Goal: Information Seeking & Learning: Check status

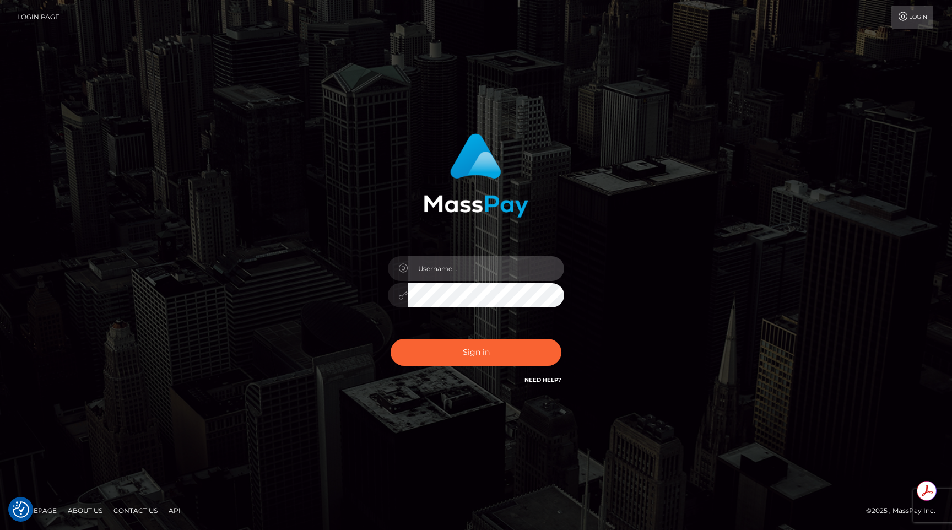
type input "egblue"
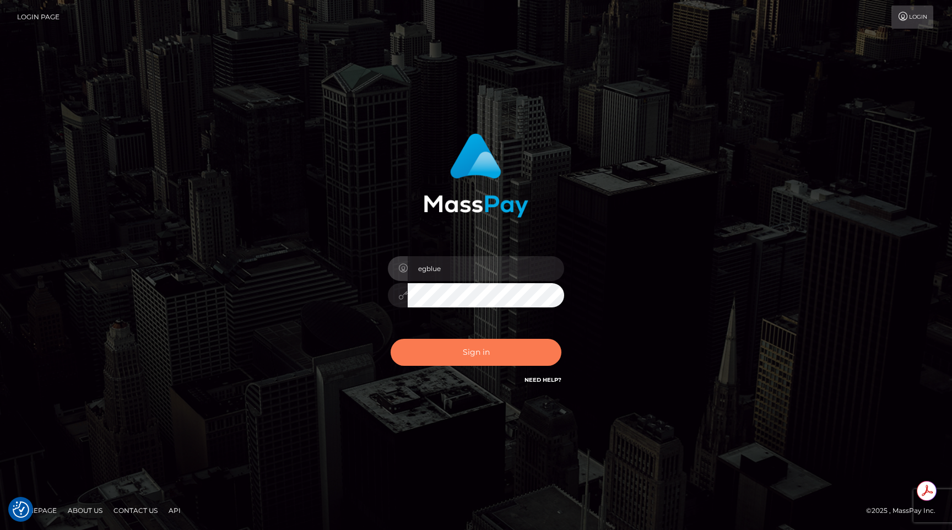
click at [485, 345] on button "Sign in" at bounding box center [476, 352] width 171 height 27
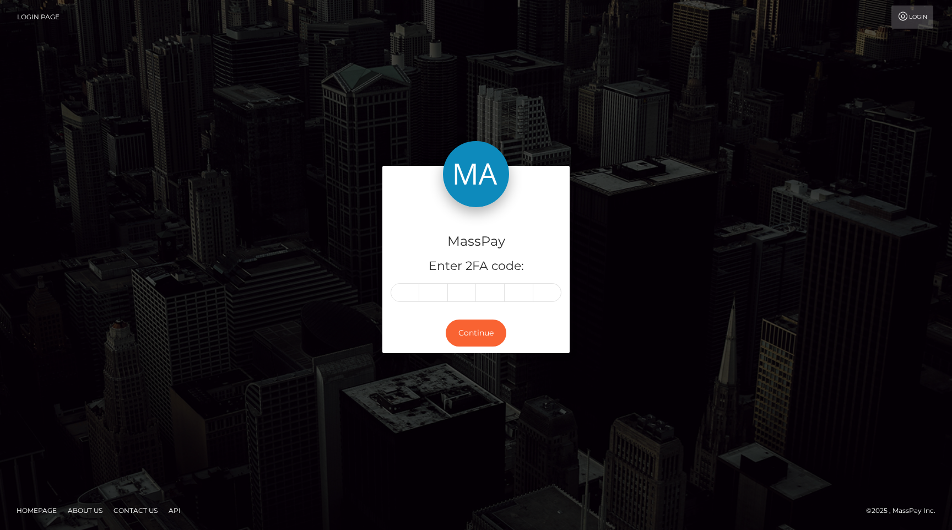
click at [403, 297] on input "text" at bounding box center [405, 292] width 29 height 19
type input "7"
type input "5"
type input "4"
type input "7"
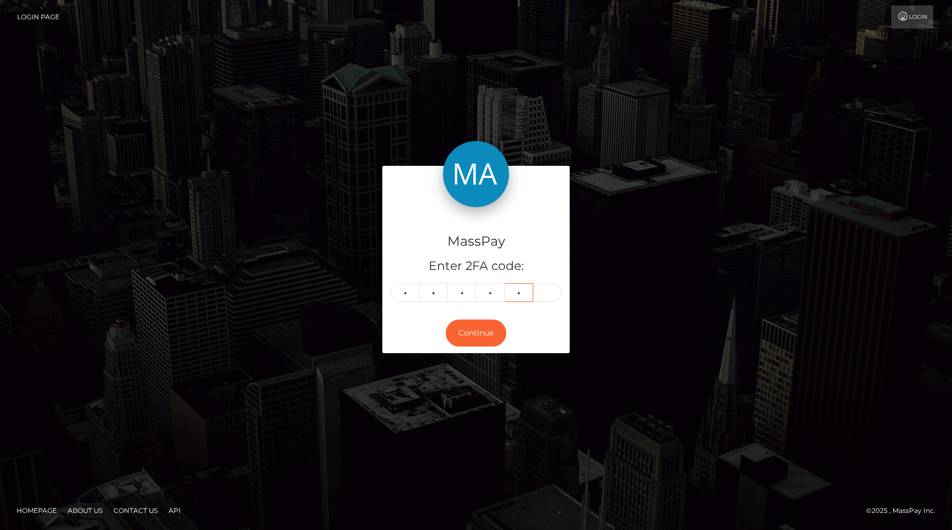
type input "9"
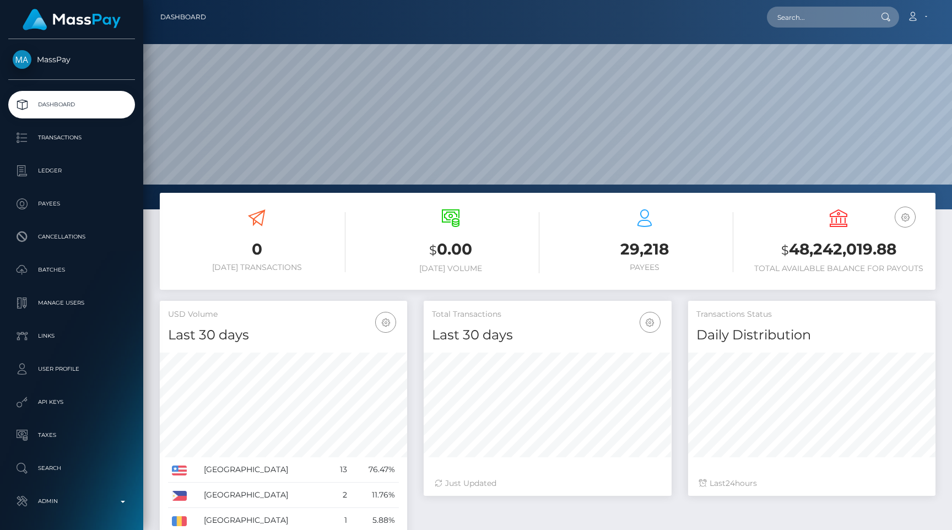
scroll to position [195, 247]
click at [806, 14] on input "text" at bounding box center [819, 17] width 104 height 21
paste input "d3723702-a4b2-11f0-bd75-060e06e9f077"
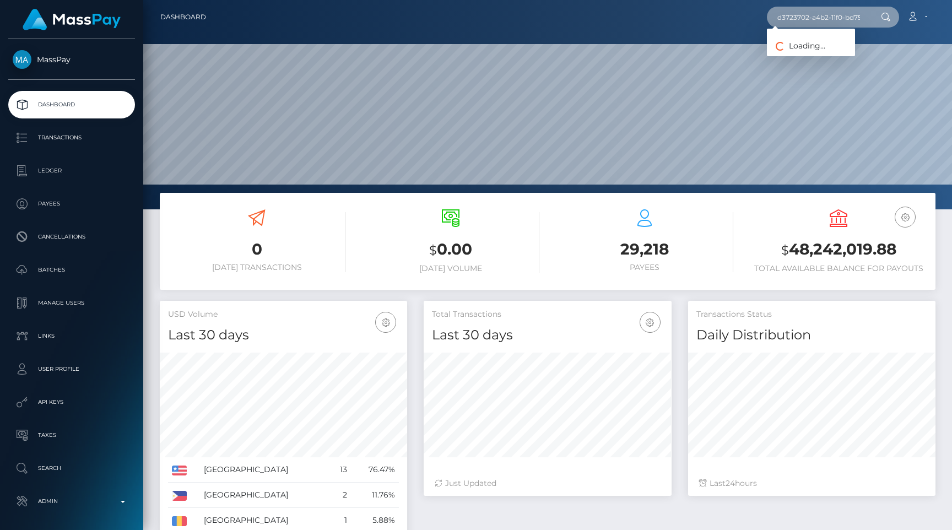
scroll to position [0, 57]
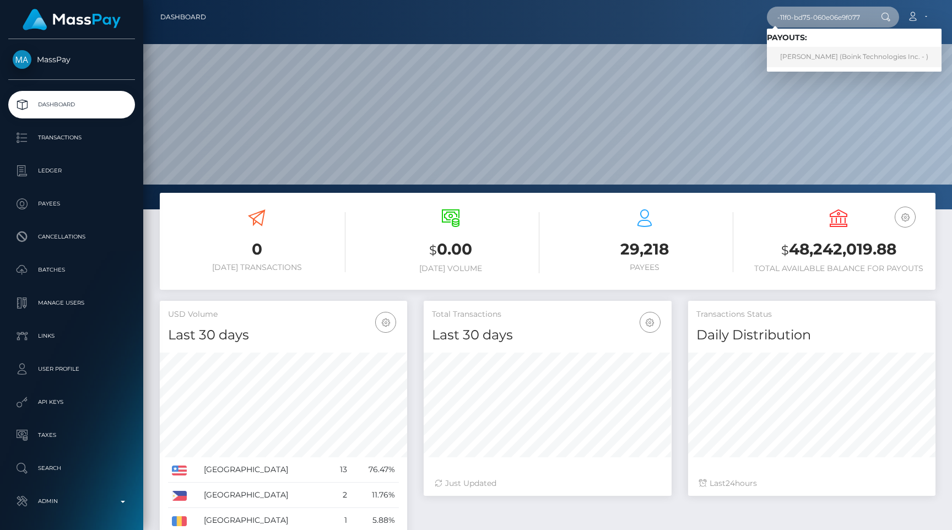
type input "d3723702-a4b2-11f0-bd75-060e06e9f077"
click at [809, 60] on link "Morgan Laster (Boink Technologies Inc. - )" at bounding box center [854, 57] width 175 height 20
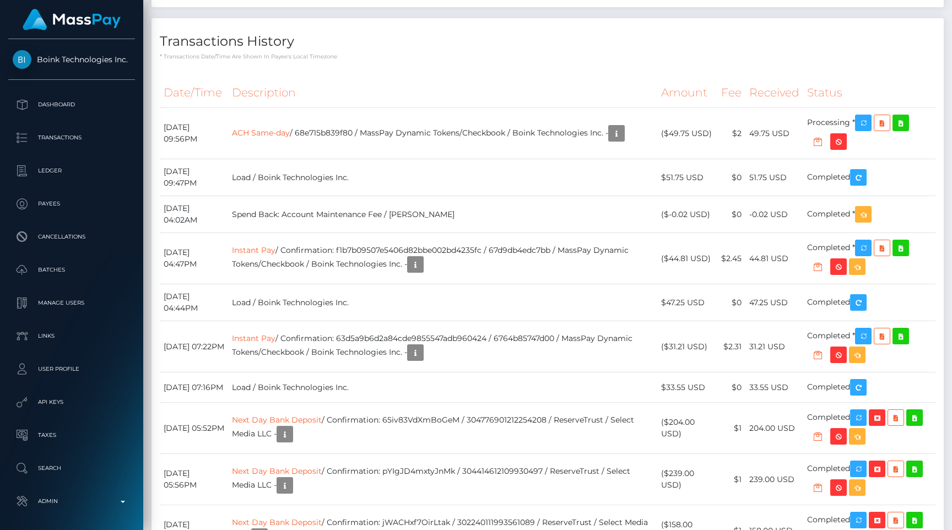
scroll to position [1599, 0]
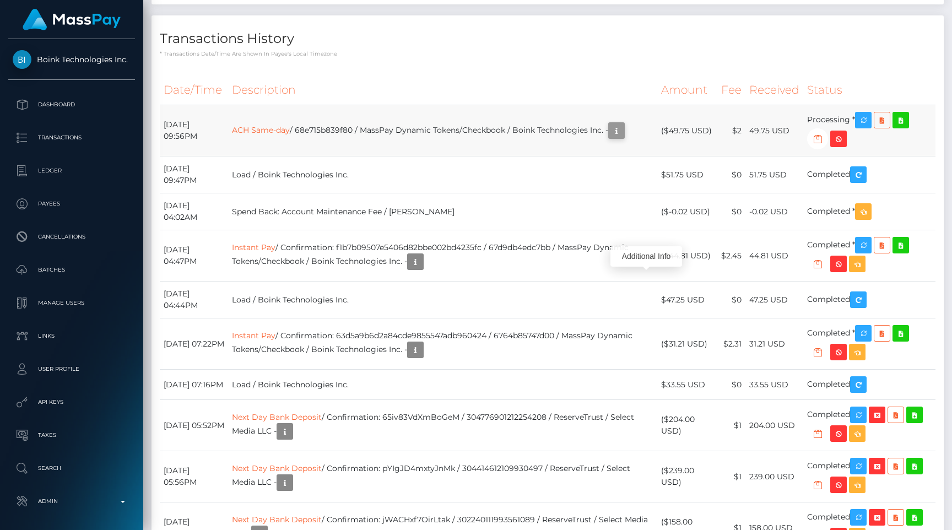
click at [623, 138] on icon "button" at bounding box center [616, 131] width 13 height 14
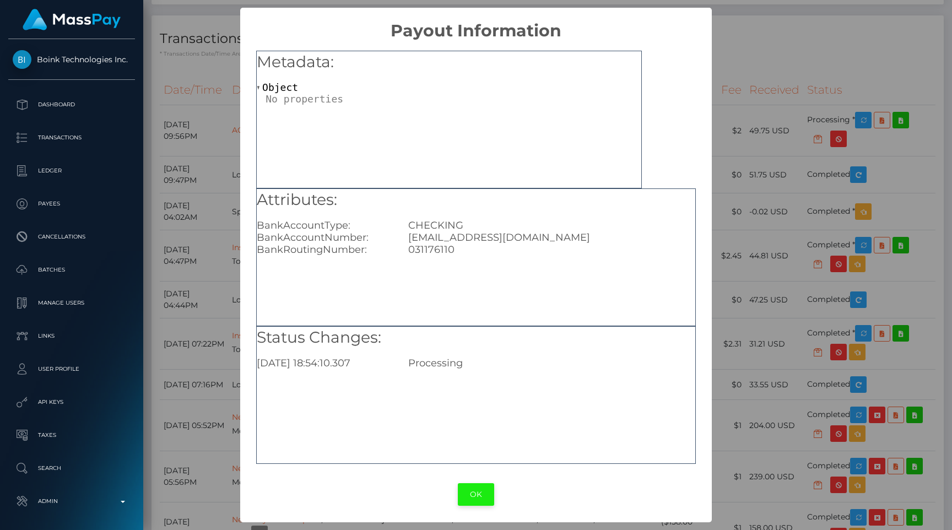
click at [472, 493] on button "OK" at bounding box center [476, 494] width 36 height 23
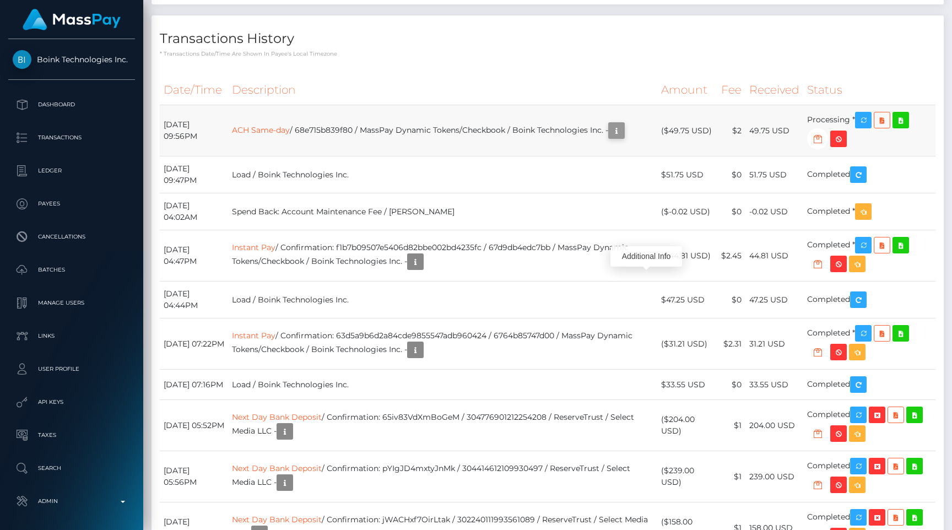
click at [623, 138] on icon "button" at bounding box center [616, 131] width 13 height 14
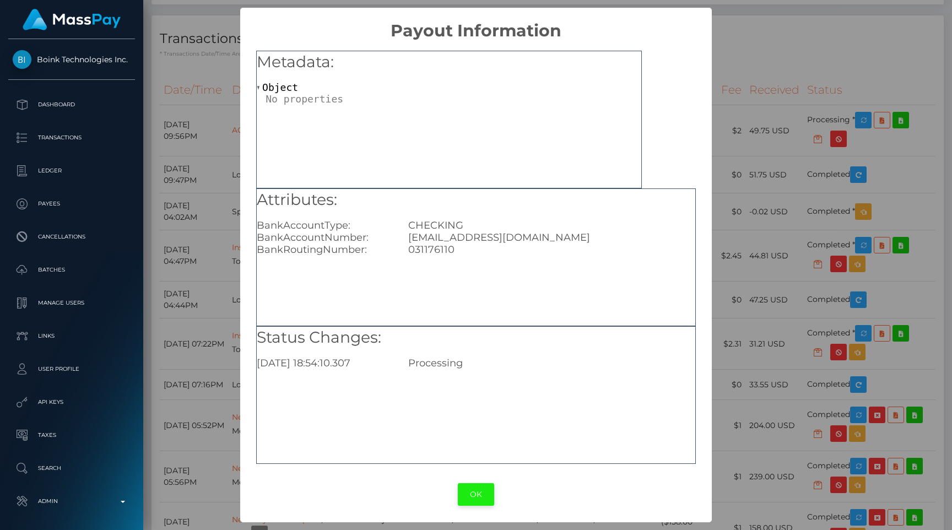
click at [475, 489] on button "OK" at bounding box center [476, 494] width 36 height 23
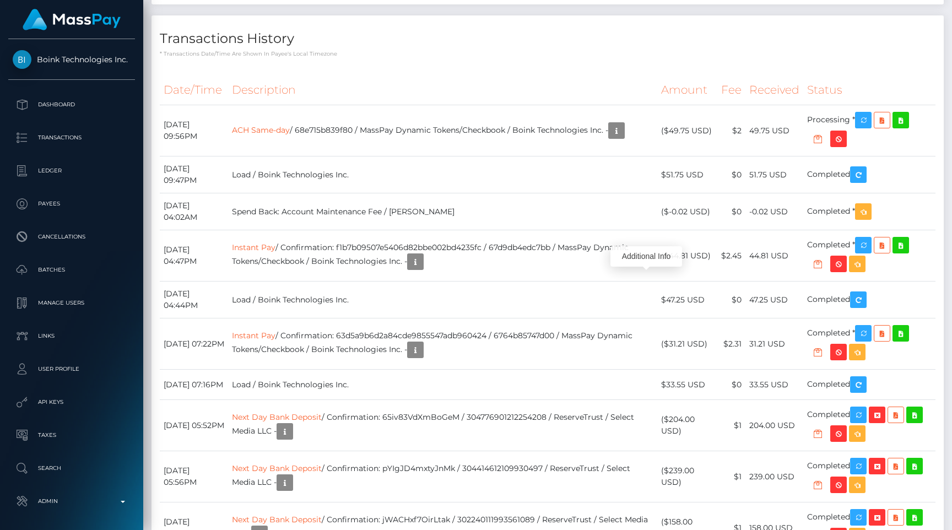
click at [445, 105] on th "Description" at bounding box center [442, 90] width 429 height 30
click at [60, 501] on p "Admin" at bounding box center [72, 501] width 118 height 17
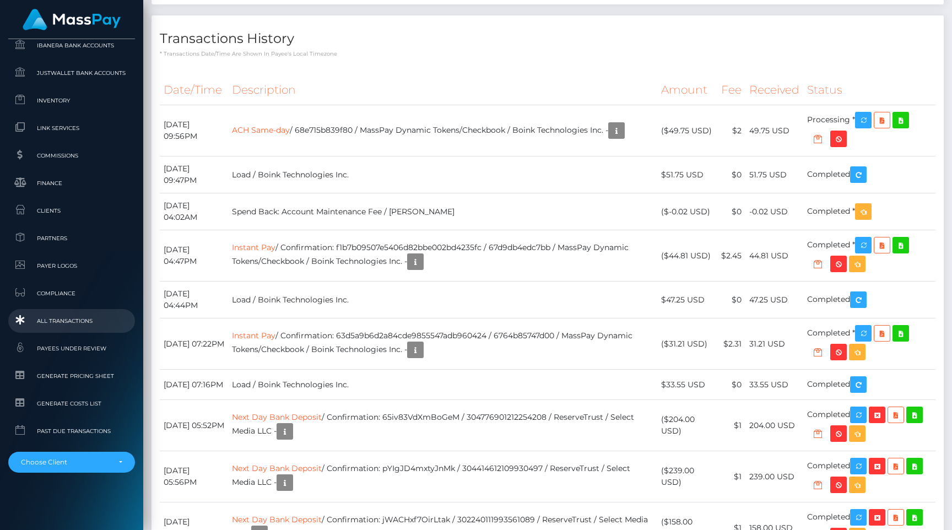
click at [65, 319] on span "All Transactions" at bounding box center [72, 321] width 118 height 13
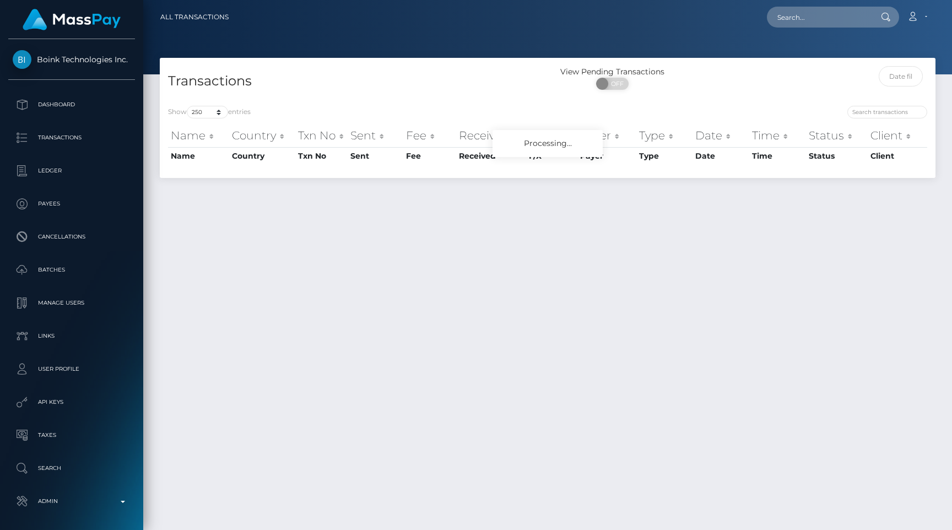
select select "250"
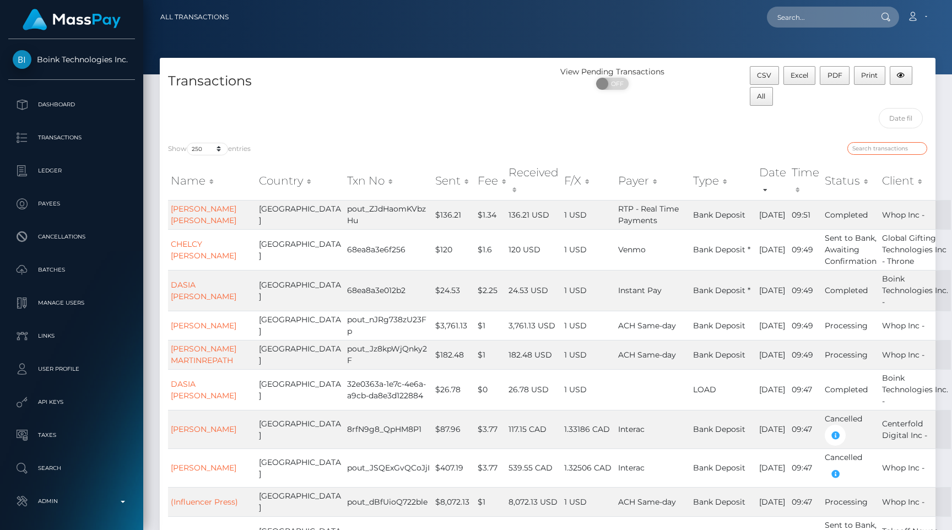
click at [875, 146] on input "search" at bounding box center [887, 148] width 80 height 13
type input "PayPal"
click at [881, 147] on input "PayPal" at bounding box center [887, 148] width 80 height 13
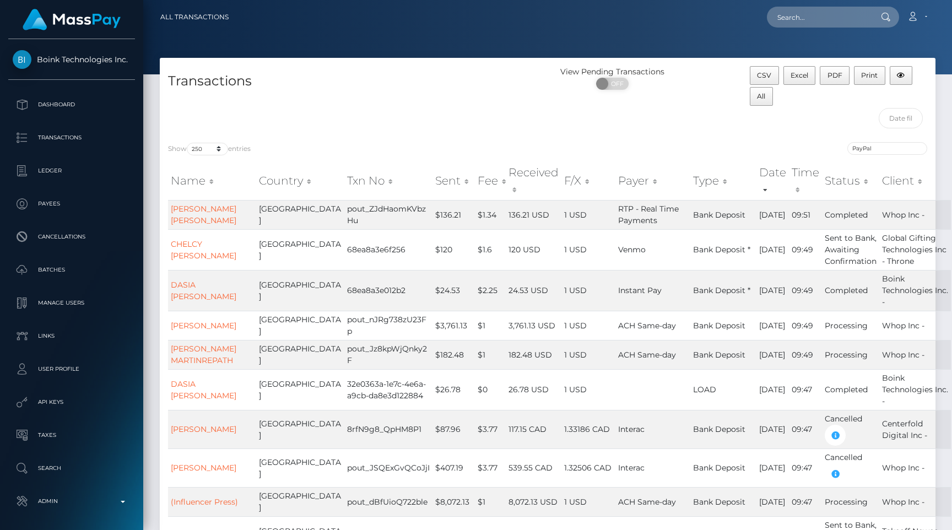
click at [804, 130] on div "CSV Excel PDF Print All" at bounding box center [839, 100] width 194 height 68
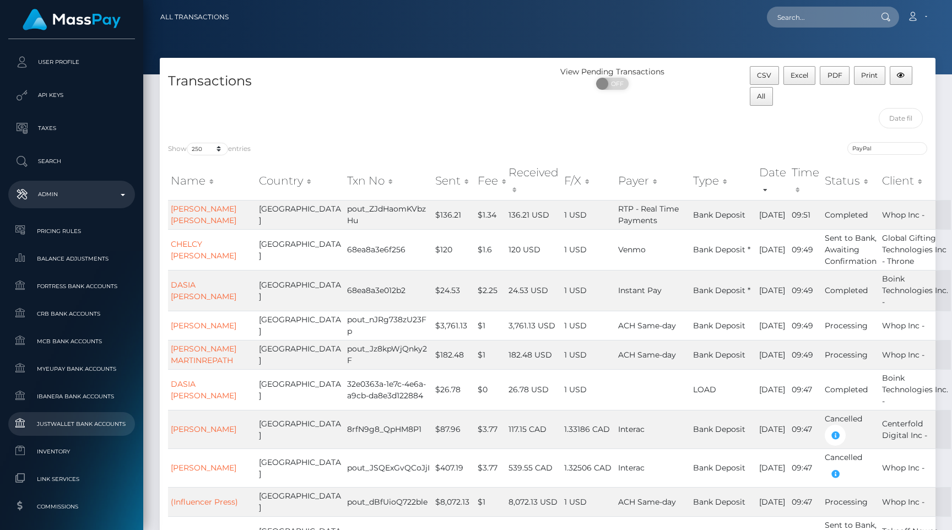
scroll to position [658, 0]
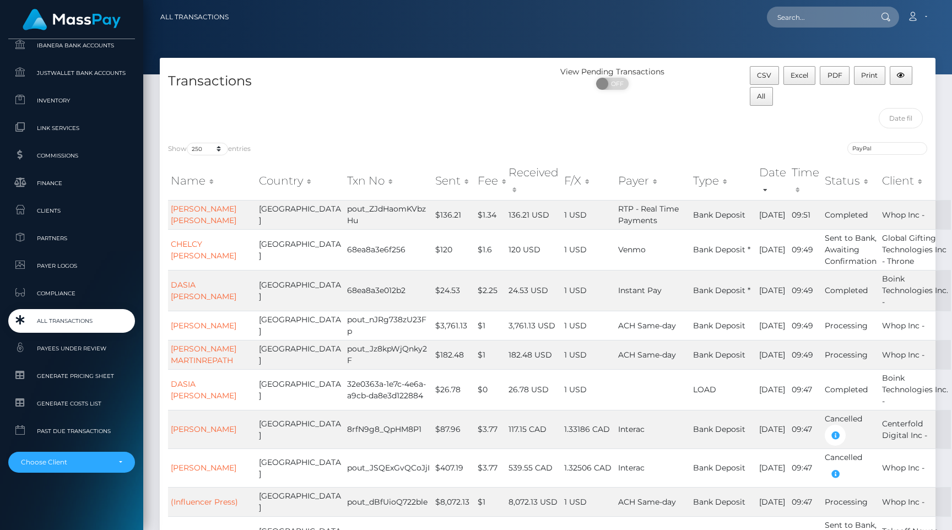
click at [81, 326] on span "All Transactions" at bounding box center [72, 321] width 118 height 13
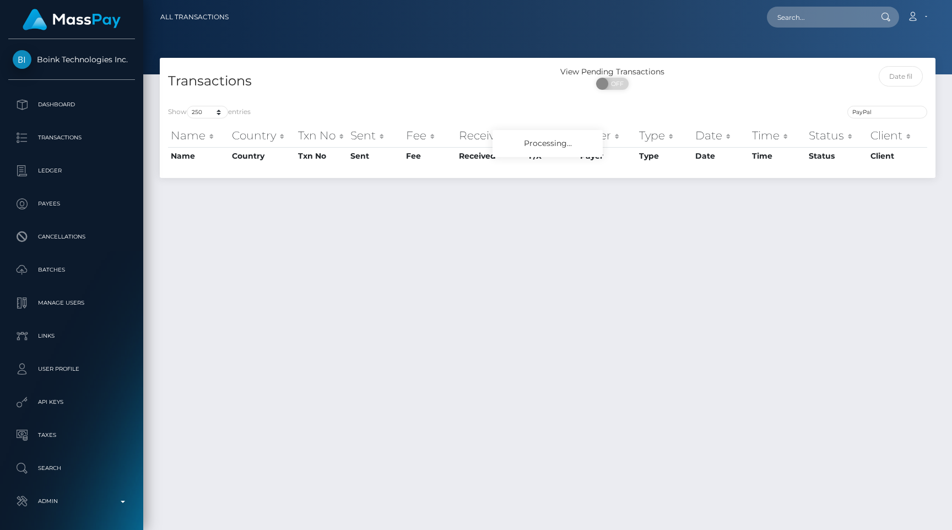
select select "250"
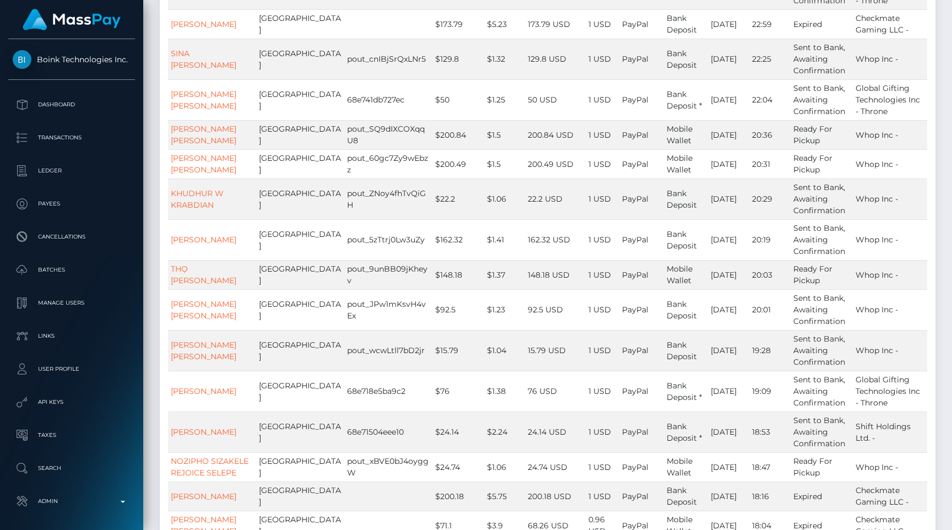
scroll to position [8478, 0]
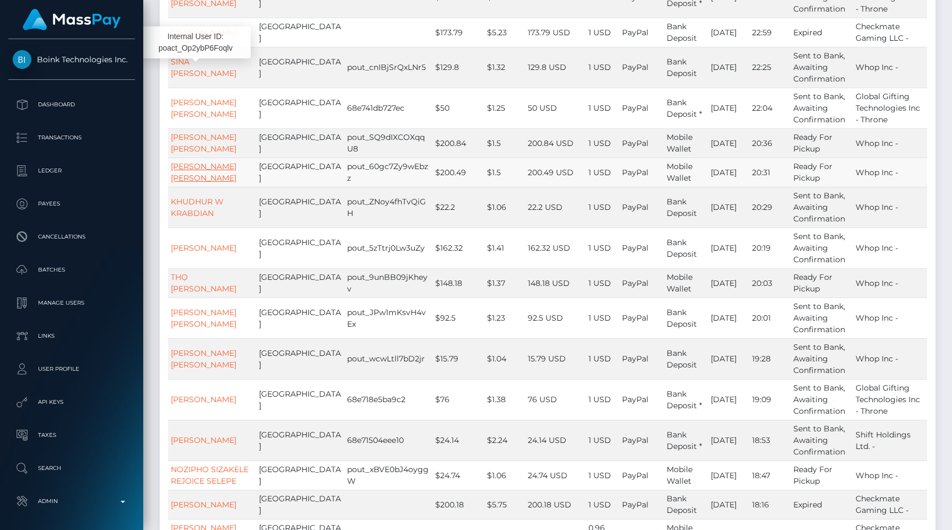
click at [199, 161] on link "MARK LOUIE ESQUERO MARTINEZ" at bounding box center [204, 171] width 66 height 21
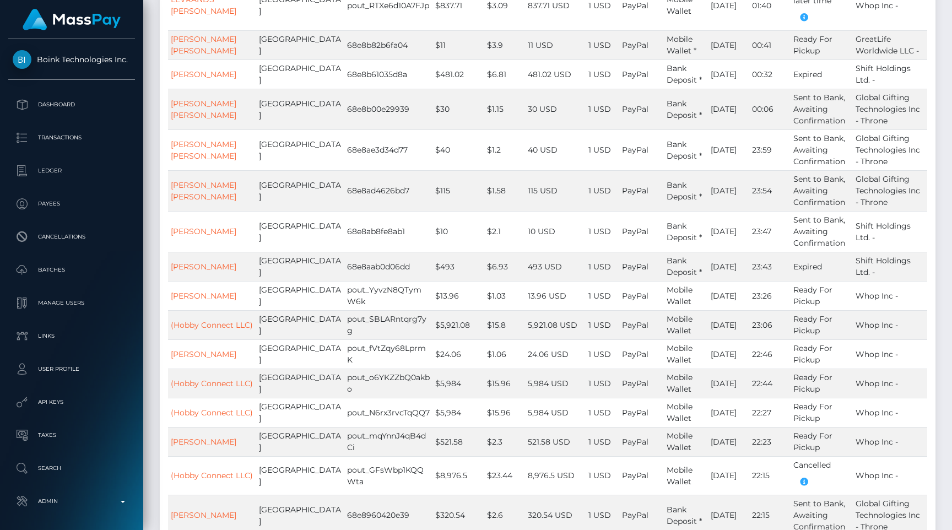
scroll to position [3917, 0]
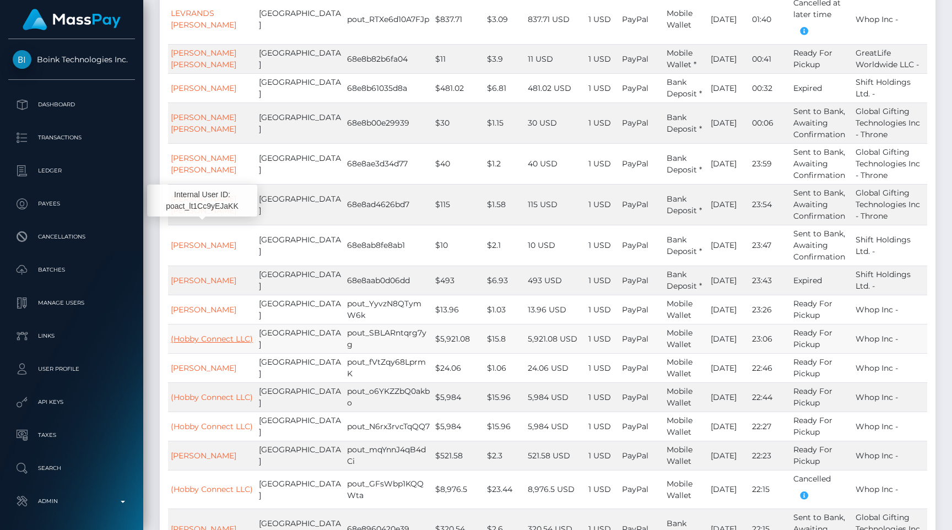
click at [209, 334] on link "(Hobby Connect LLC)" at bounding box center [212, 339] width 82 height 10
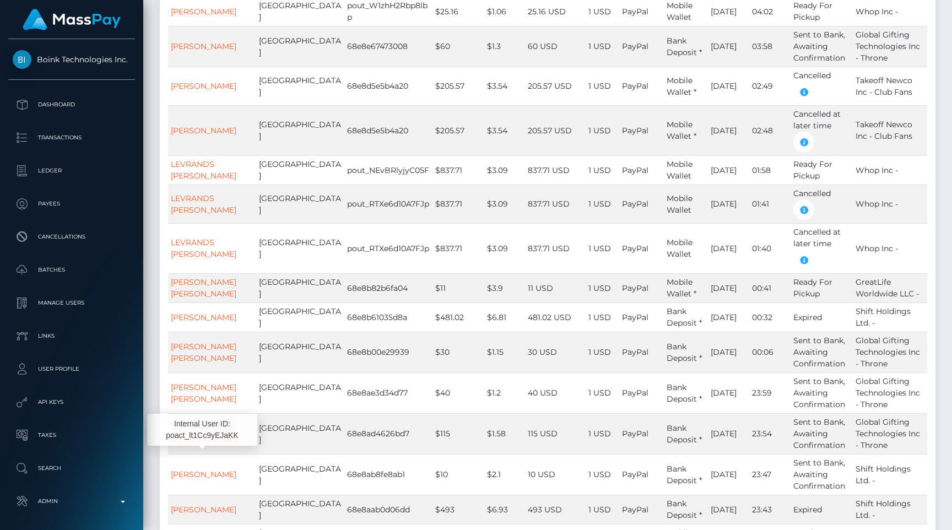
scroll to position [3683, 0]
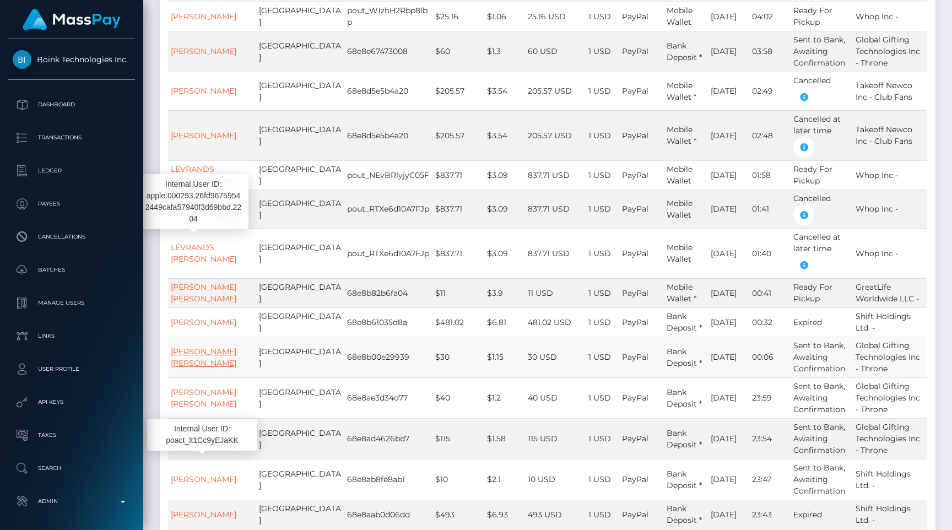
click at [187, 347] on link "CAMERON FREDERICK STEINMETZ" at bounding box center [204, 357] width 66 height 21
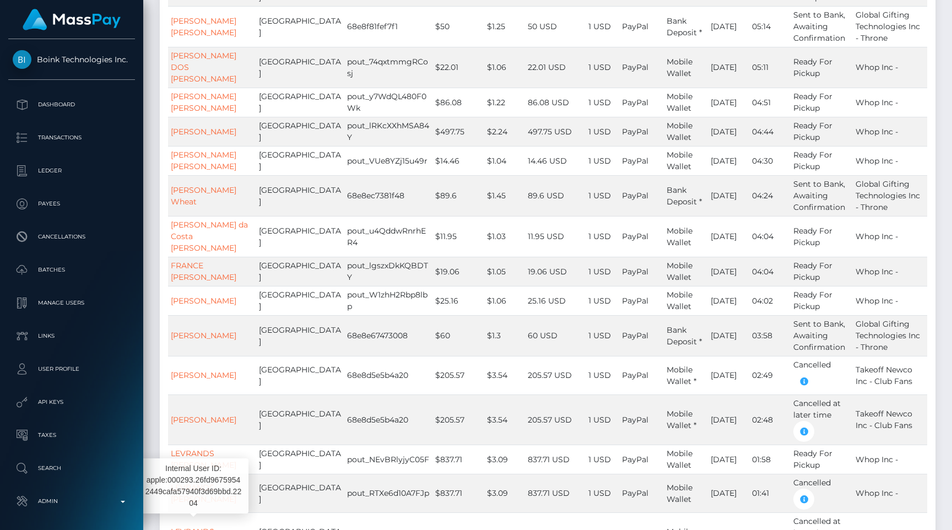
scroll to position [3122, 0]
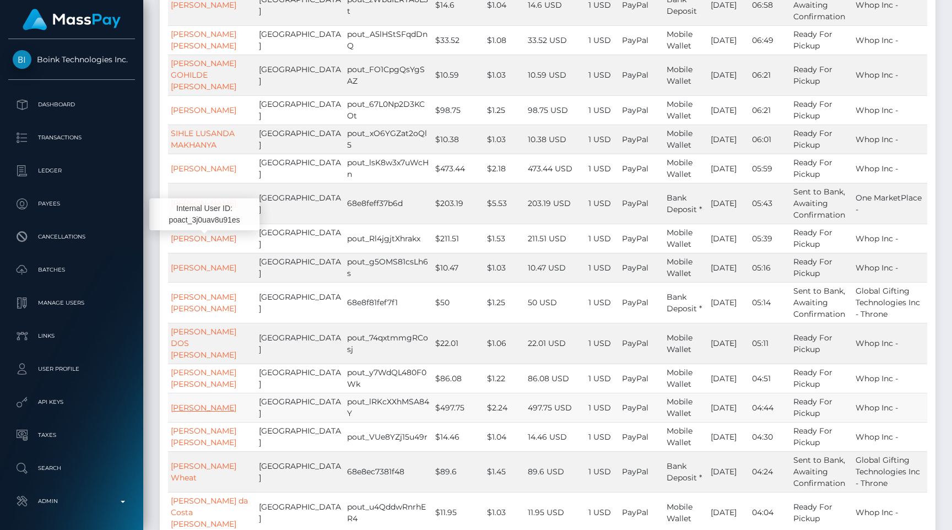
click at [192, 403] on link "Patrik Olavi Antero Niikkonen" at bounding box center [204, 408] width 66 height 10
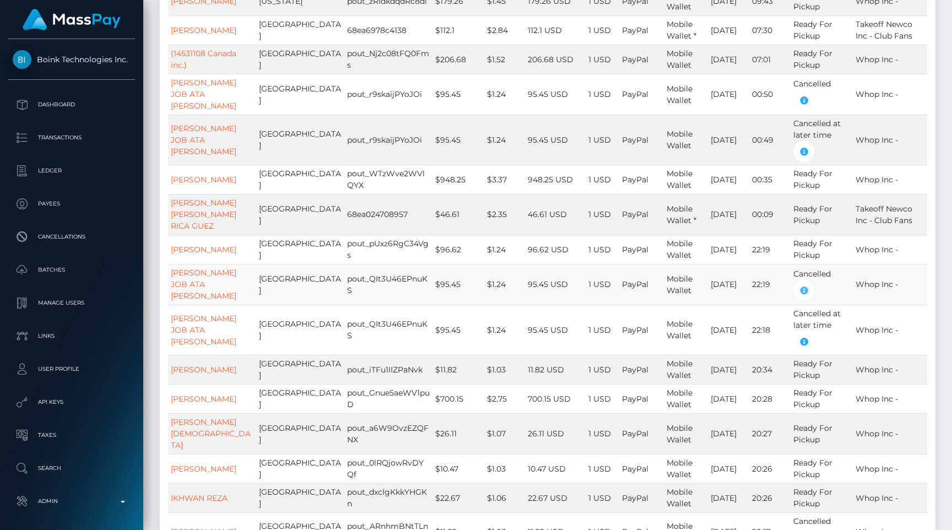
scroll to position [126, 0]
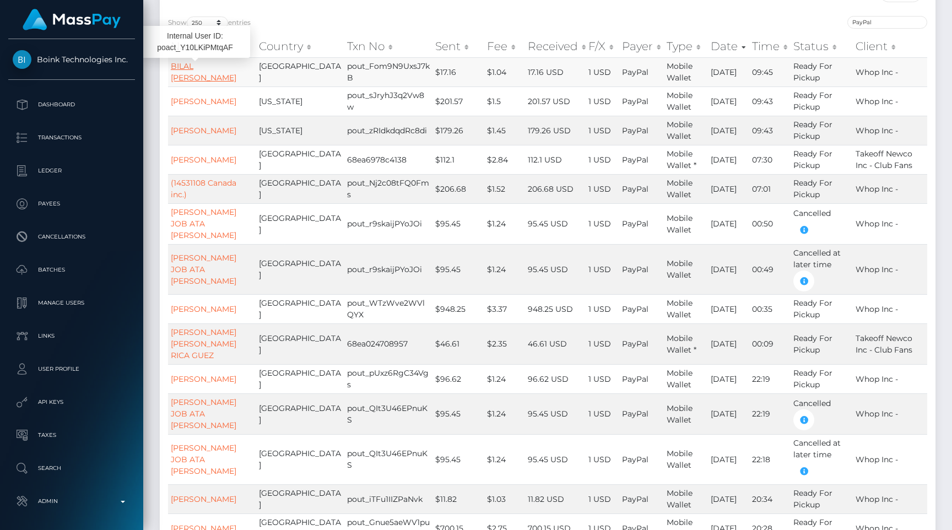
click at [175, 63] on link "BILAL TARIQ Tariq" at bounding box center [204, 71] width 66 height 21
click at [197, 103] on link "KAKHA BOKHUA" at bounding box center [204, 101] width 66 height 10
click at [556, 247] on td "95.45 USD" at bounding box center [555, 269] width 61 height 50
click at [217, 155] on link "[PERSON_NAME]" at bounding box center [204, 160] width 66 height 10
click at [436, 257] on td "$95.45" at bounding box center [459, 269] width 52 height 50
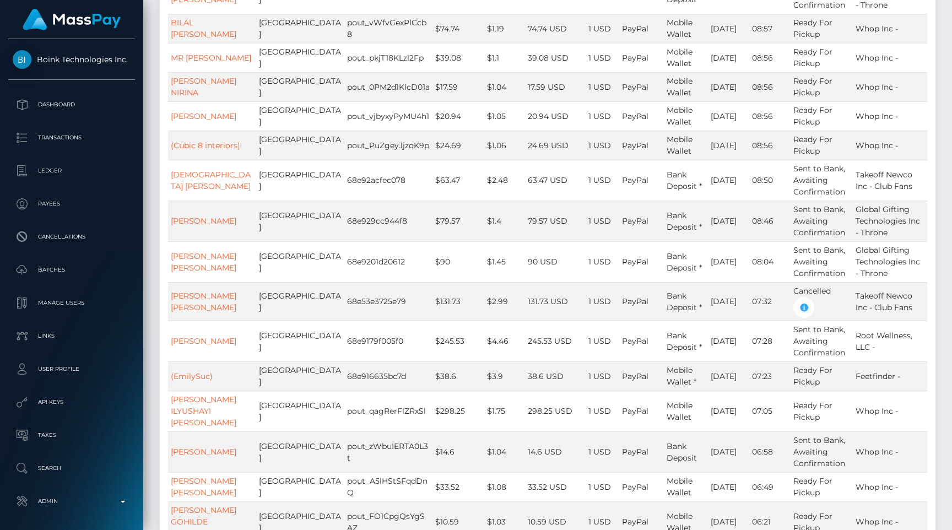
scroll to position [2677, 0]
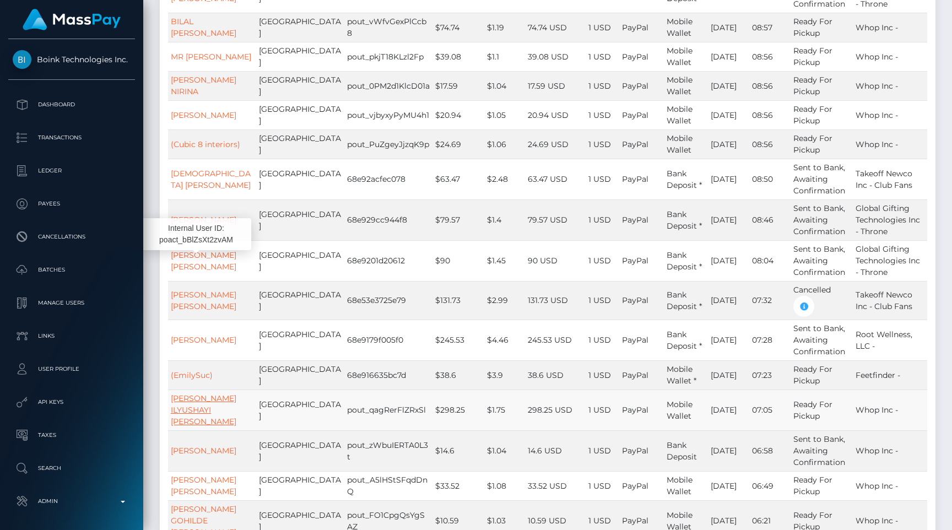
click at [194, 393] on link "OGANES ILYUSHAYI MELKONYAN" at bounding box center [204, 409] width 66 height 33
click at [484, 390] on td "$1.75" at bounding box center [504, 410] width 40 height 41
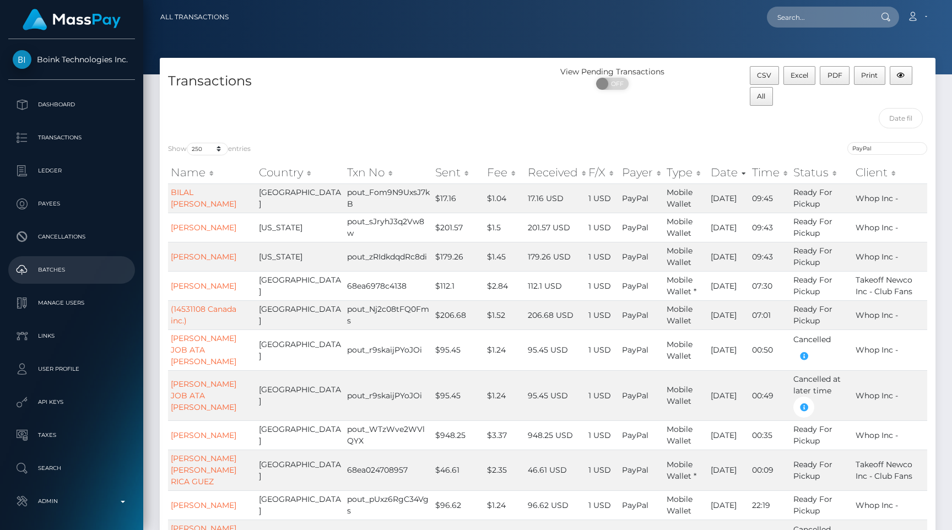
scroll to position [658, 0]
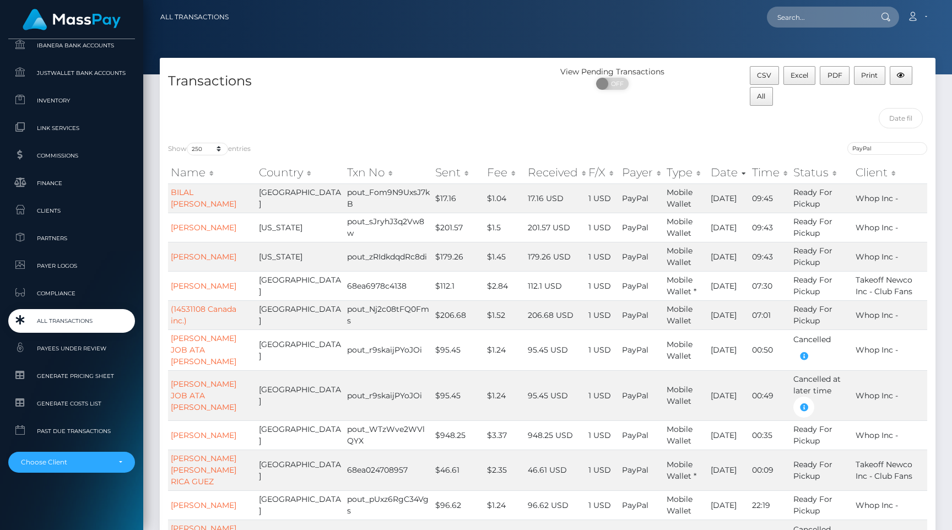
click at [69, 323] on span "All Transactions" at bounding box center [72, 321] width 118 height 13
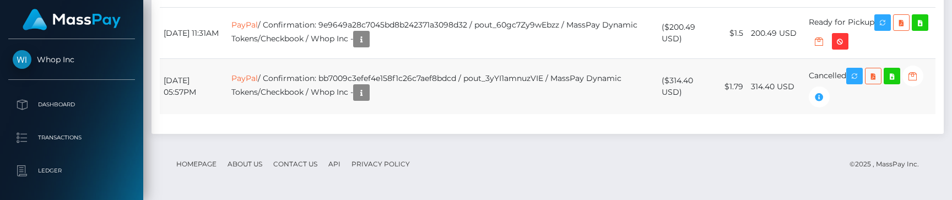
scroll to position [2042, 0]
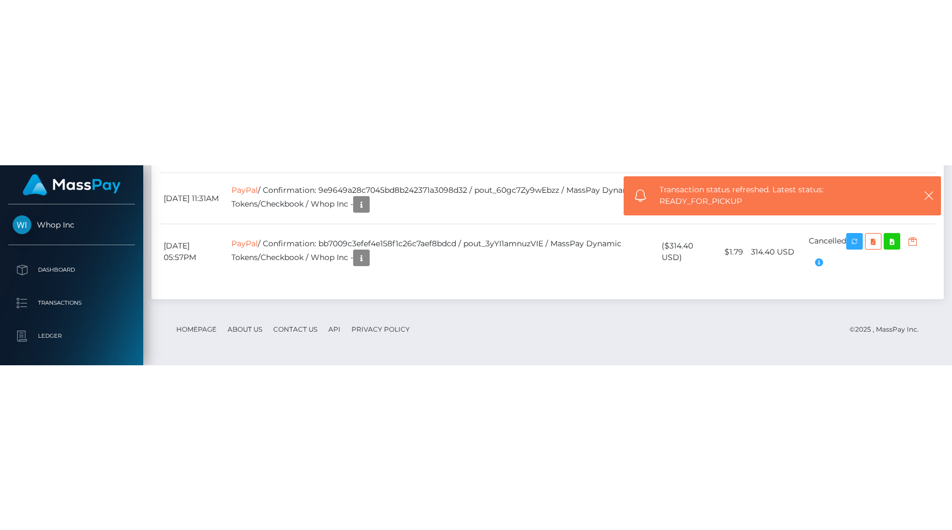
scroll to position [1786, 0]
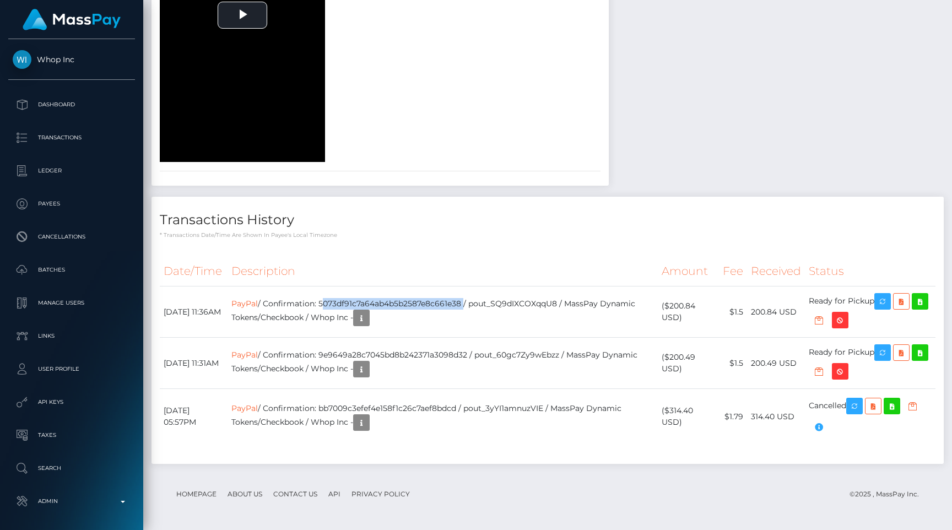
copy td "5073df91c7a64ab4b5b2587e8c661e38"
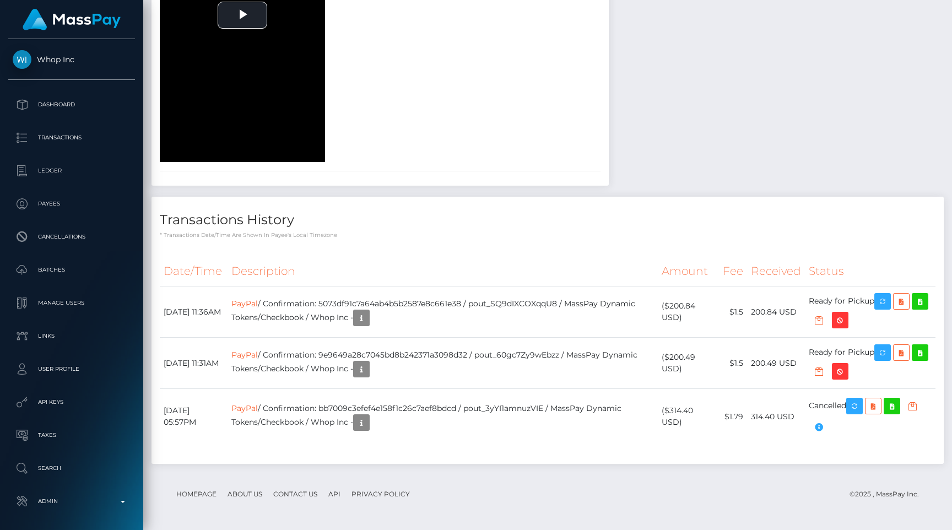
click at [421, 257] on th "Description" at bounding box center [443, 271] width 431 height 30
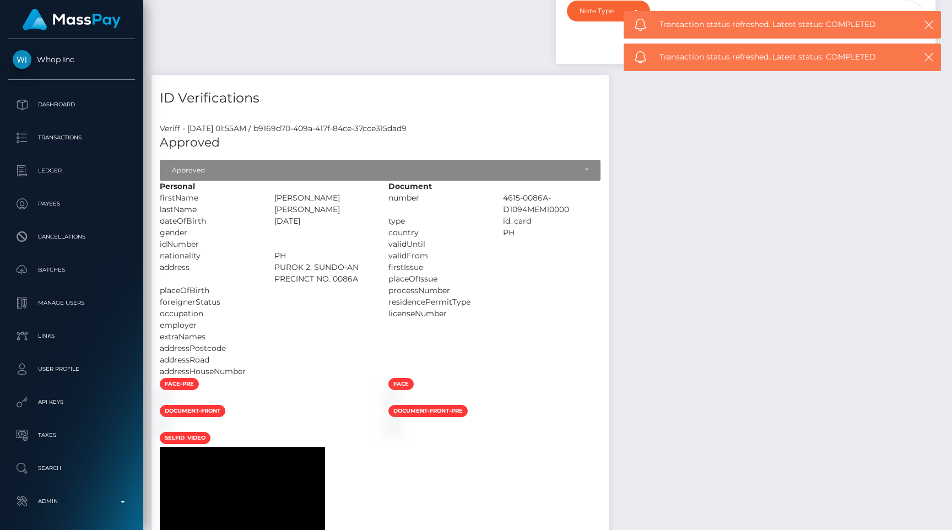
scroll to position [574, 0]
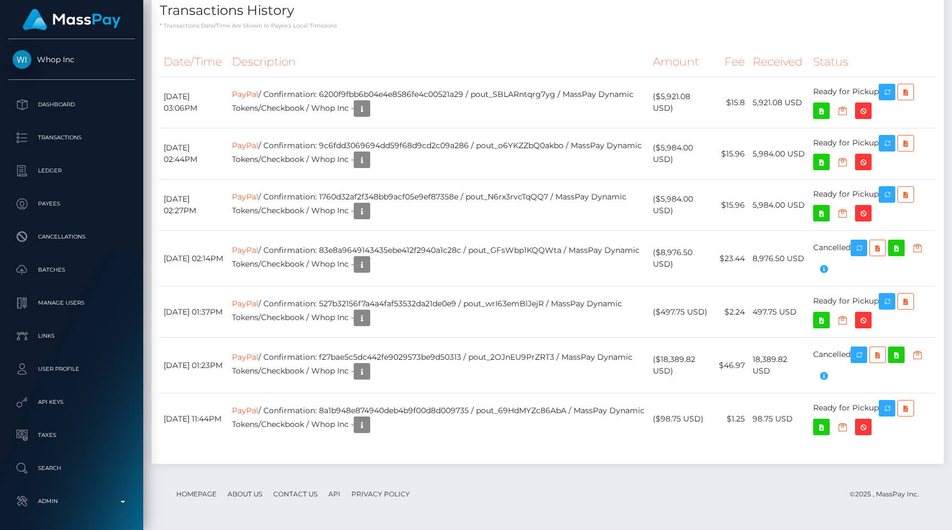
scroll to position [132, 247]
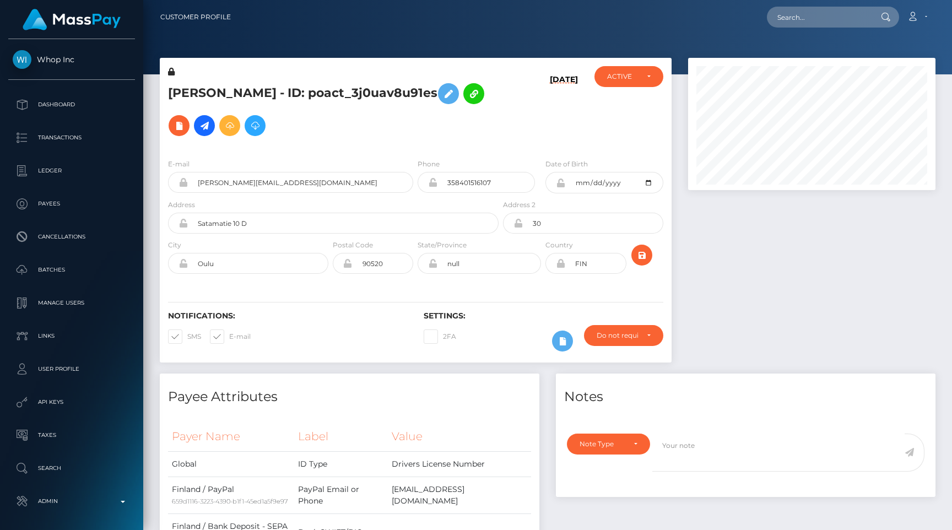
scroll to position [764, 0]
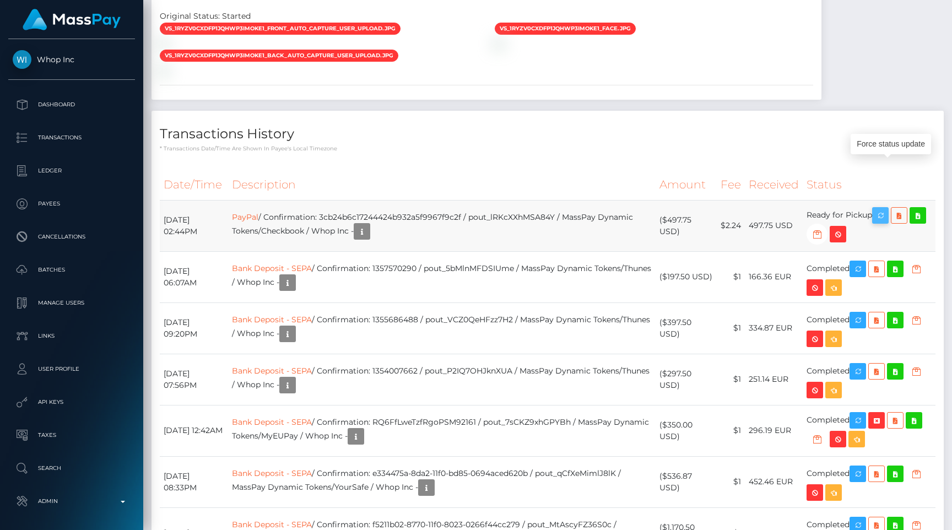
click at [883, 209] on icon "button" at bounding box center [880, 216] width 13 height 14
click at [502, 111] on div "Transactions History * Transactions date/time are shown in payee's local timezo…" at bounding box center [548, 132] width 792 height 42
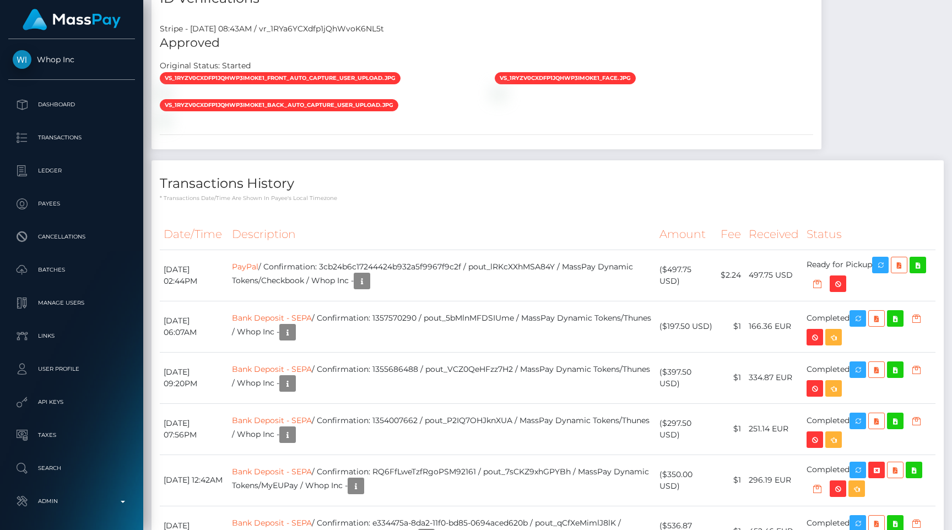
scroll to position [593, 0]
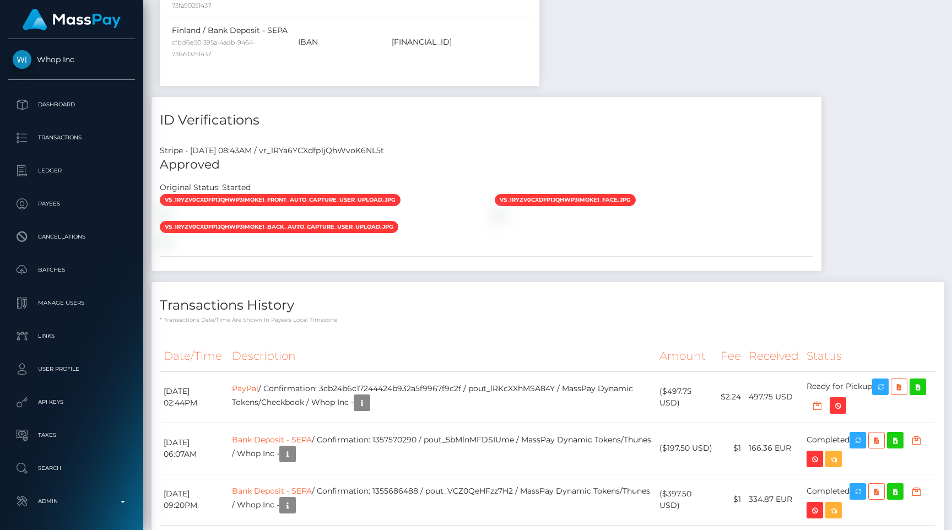
click at [370, 145] on div "Stripe - [DATE] 08:43AM / vr_1RYa6YCXdfp1jQhWvoK6NL5t" at bounding box center [487, 151] width 670 height 12
copy div "vr_1RYa6YCXdfp1jQhWvoK6NL5t"
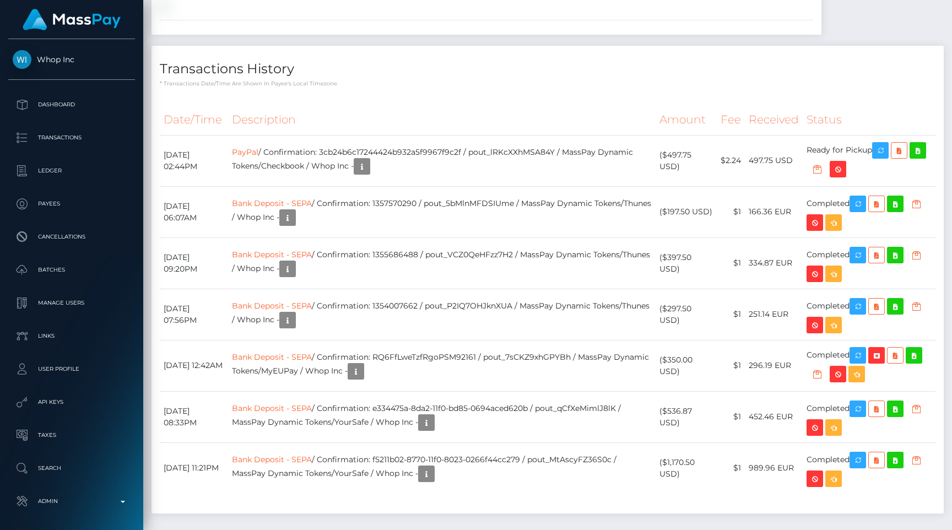
scroll to position [574, 0]
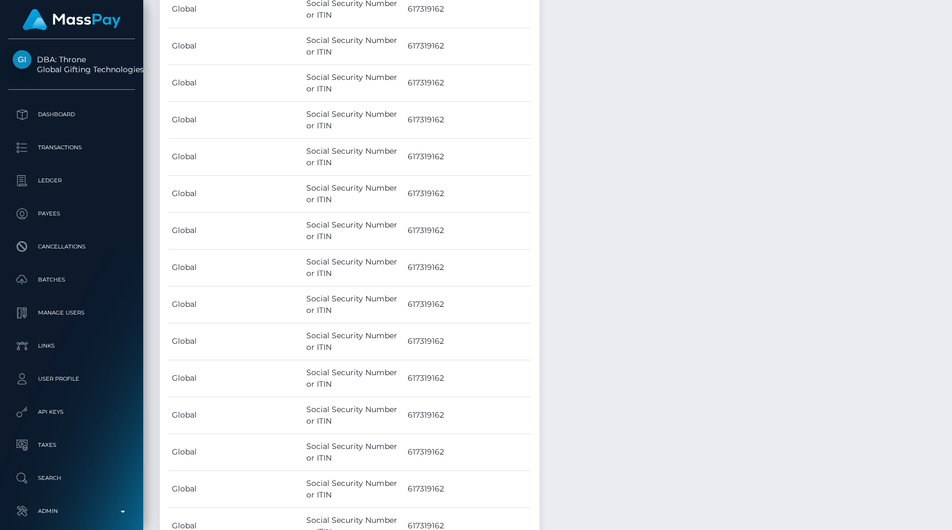
scroll to position [71700, 0]
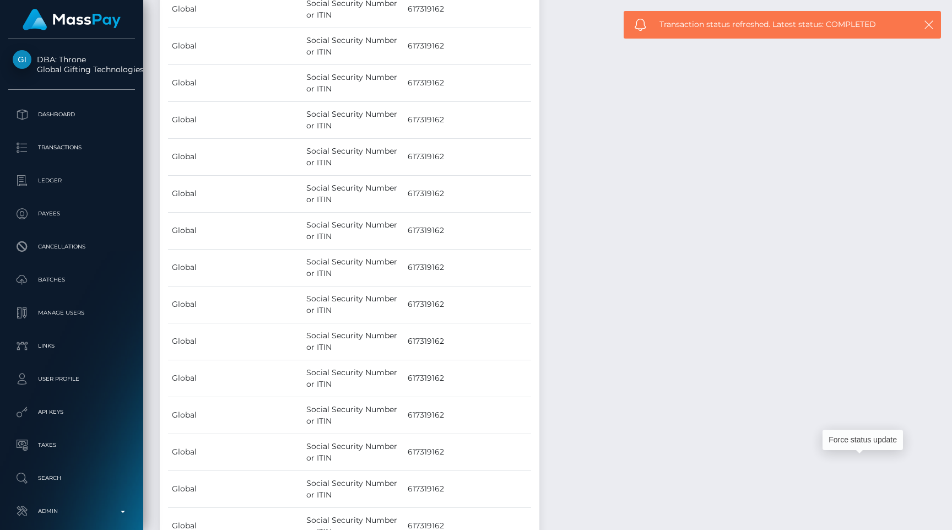
scroll to position [71549, 0]
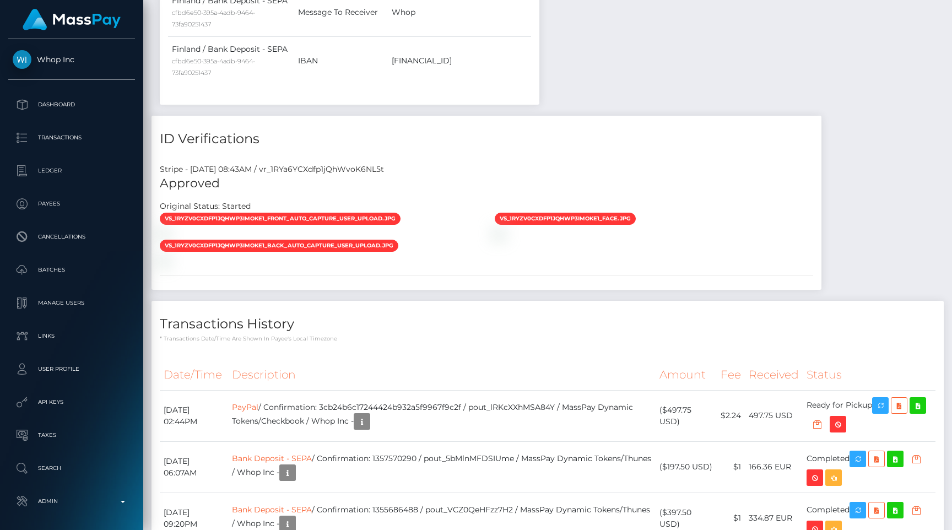
scroll to position [132, 247]
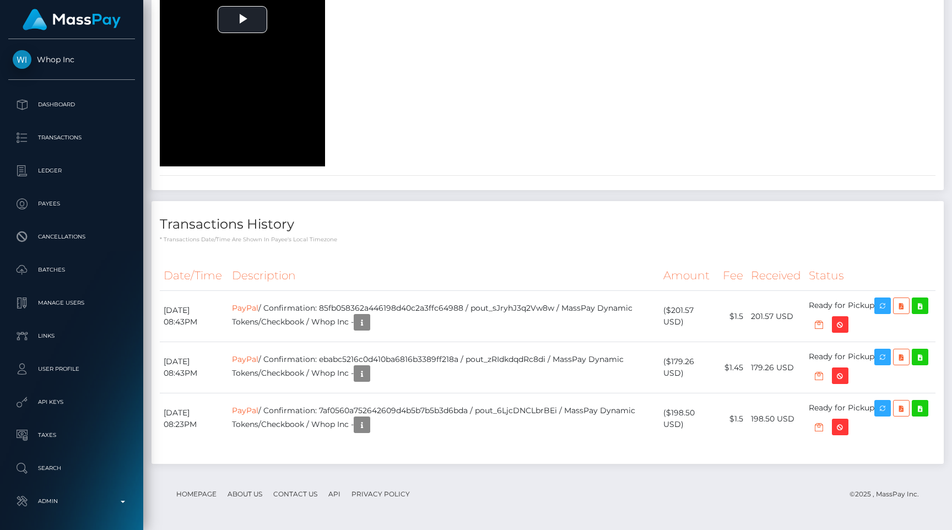
scroll to position [2415, 0]
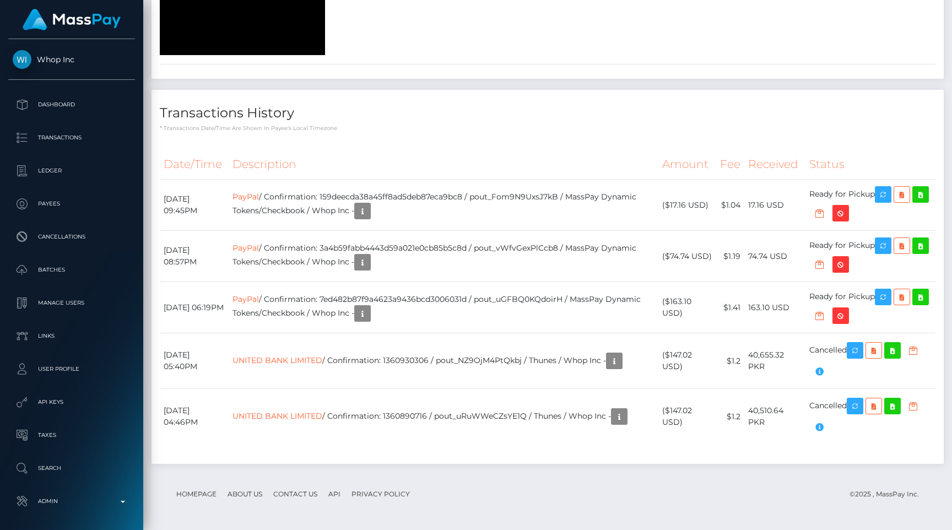
scroll to position [2747, 0]
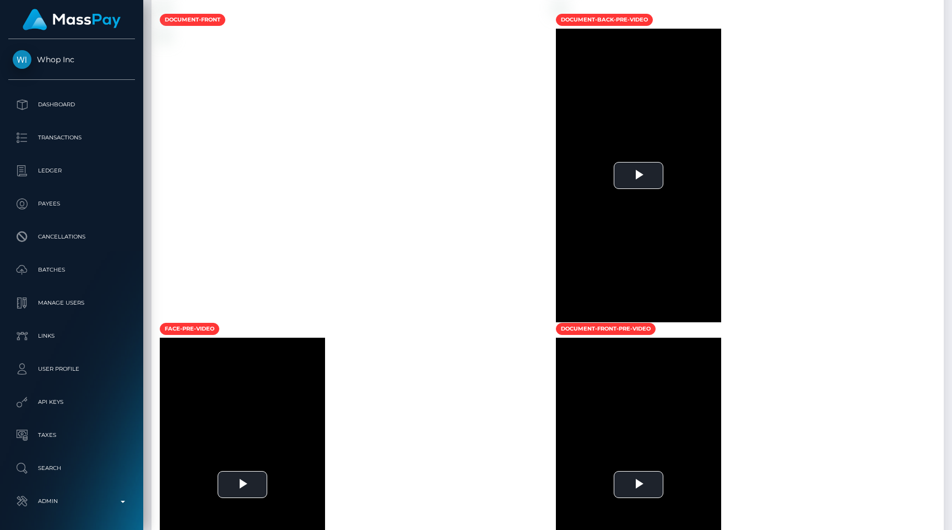
scroll to position [132, 247]
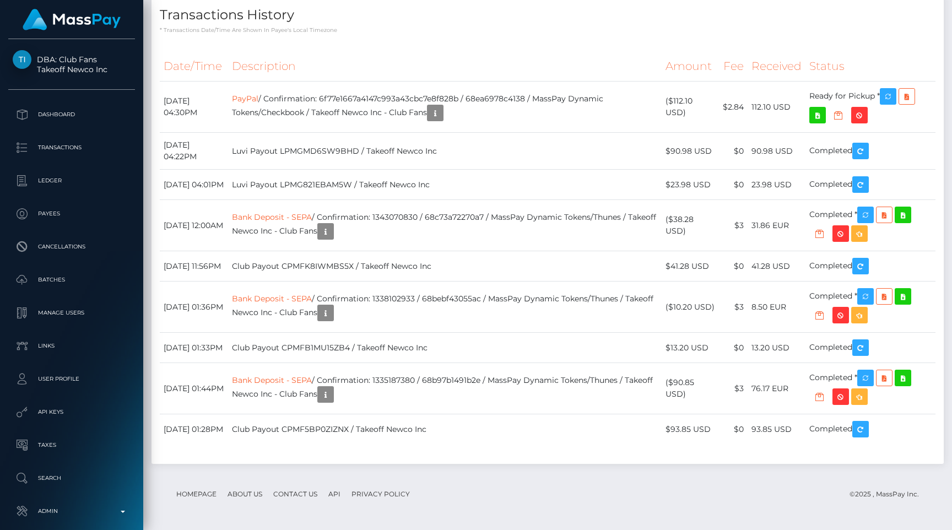
scroll to position [4826, 0]
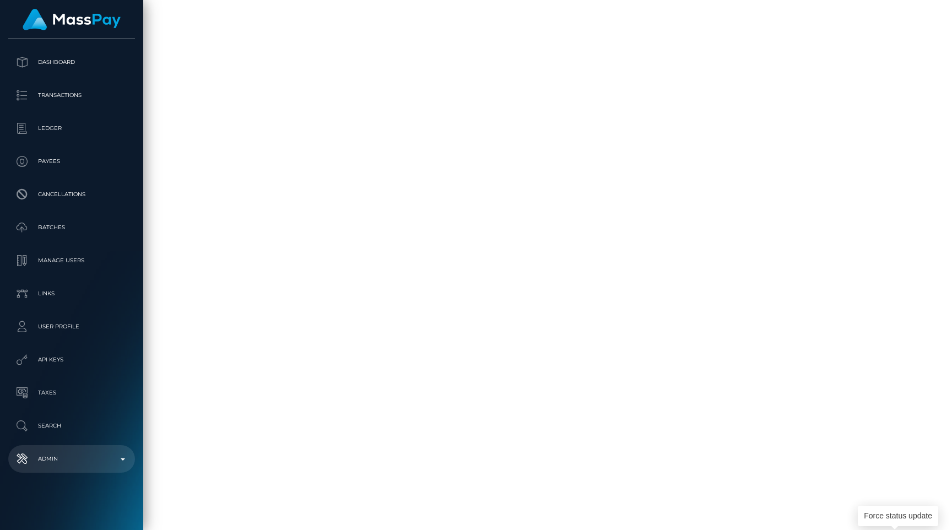
click at [87, 468] on link "Admin" at bounding box center [71, 459] width 127 height 28
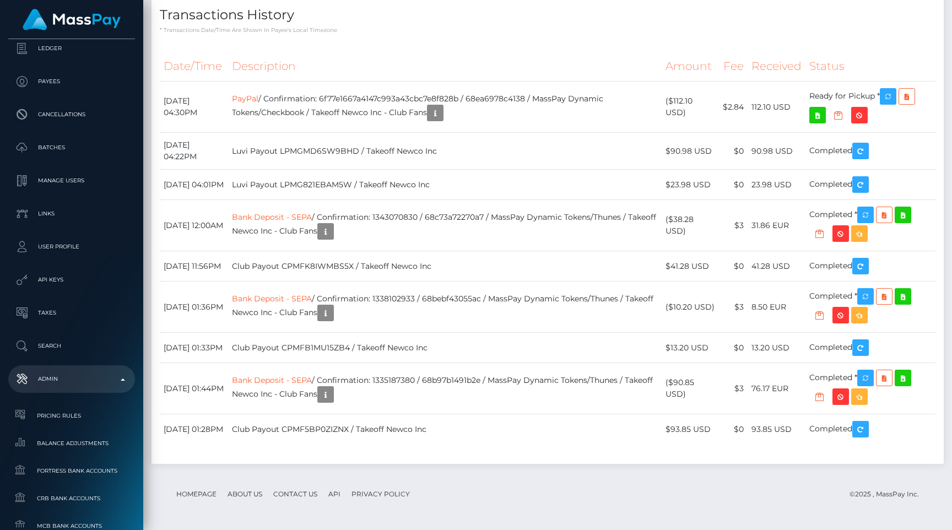
scroll to position [668, 0]
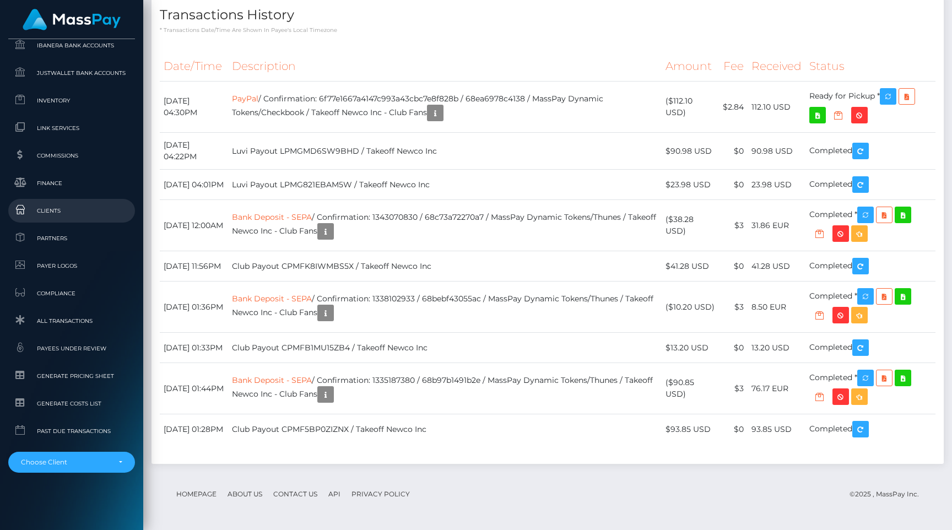
click at [74, 212] on span "Clients" at bounding box center [72, 210] width 118 height 13
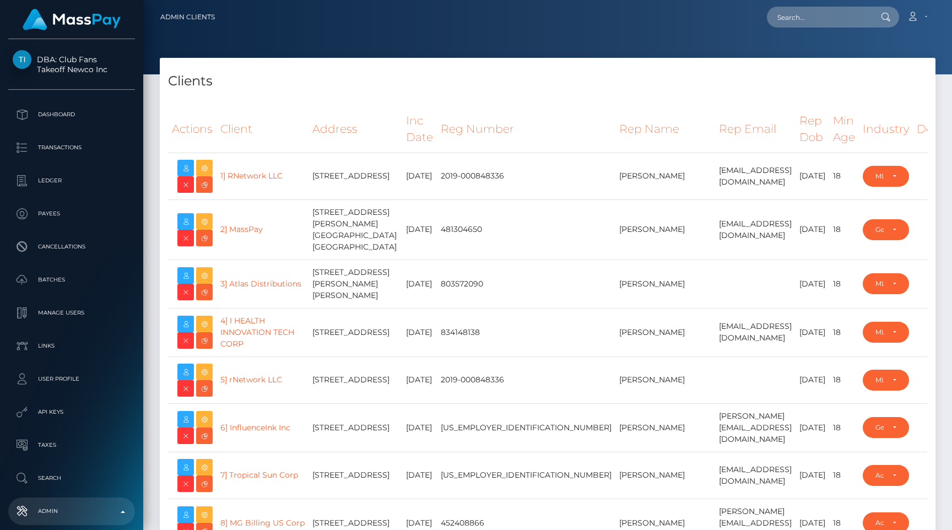
select select "223"
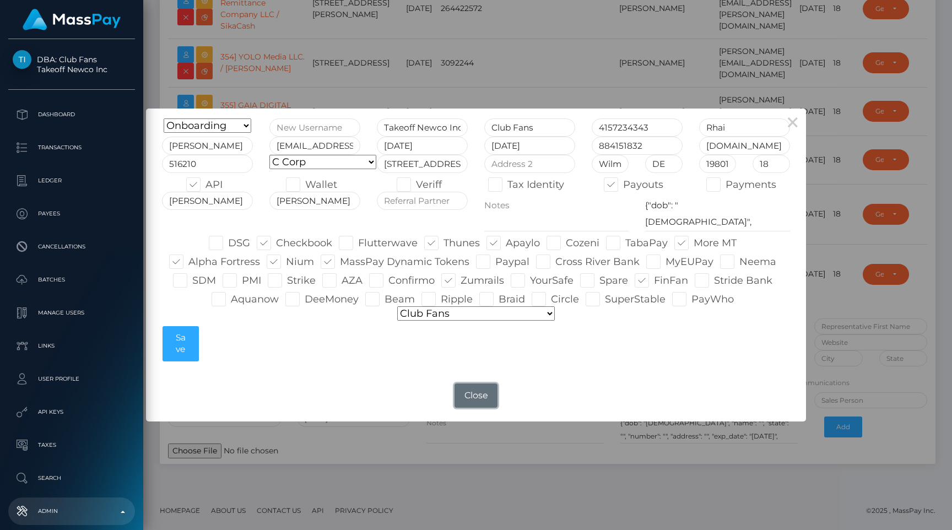
click at [468, 396] on button "Close" at bounding box center [476, 395] width 43 height 24
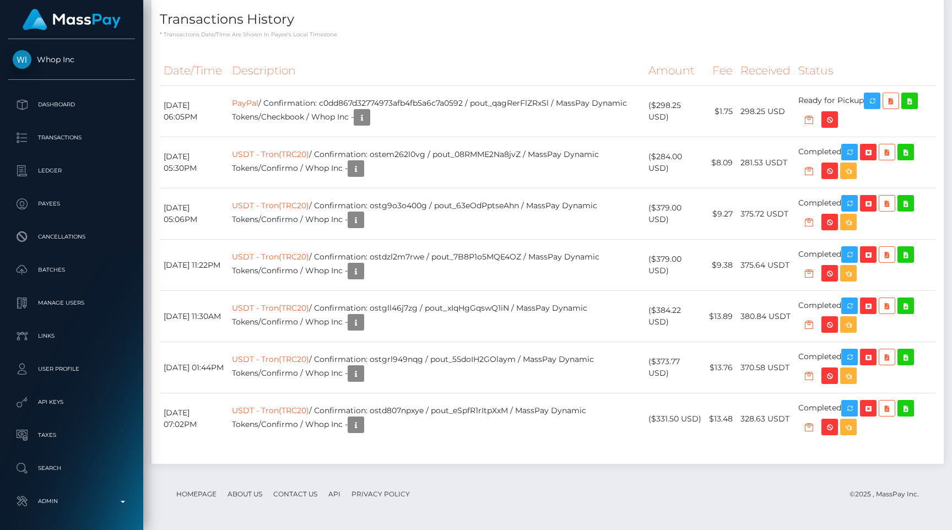
scroll to position [132, 247]
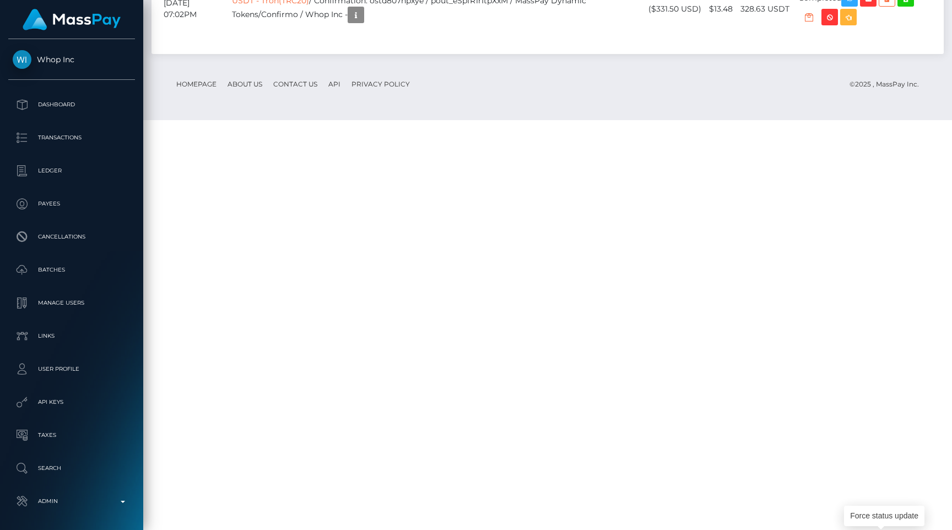
drag, startPoint x: 882, startPoint y: 104, endPoint x: 468, endPoint y: 2, distance: 426.7
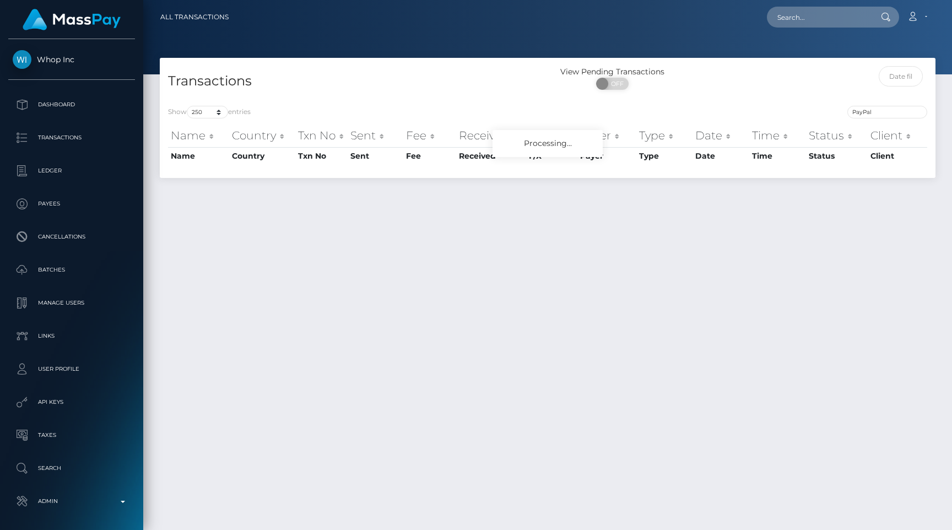
select select "250"
click at [358, 106] on div "Show 10 25 50 100 250 500 1,000 3,500 All entries" at bounding box center [353, 113] width 371 height 15
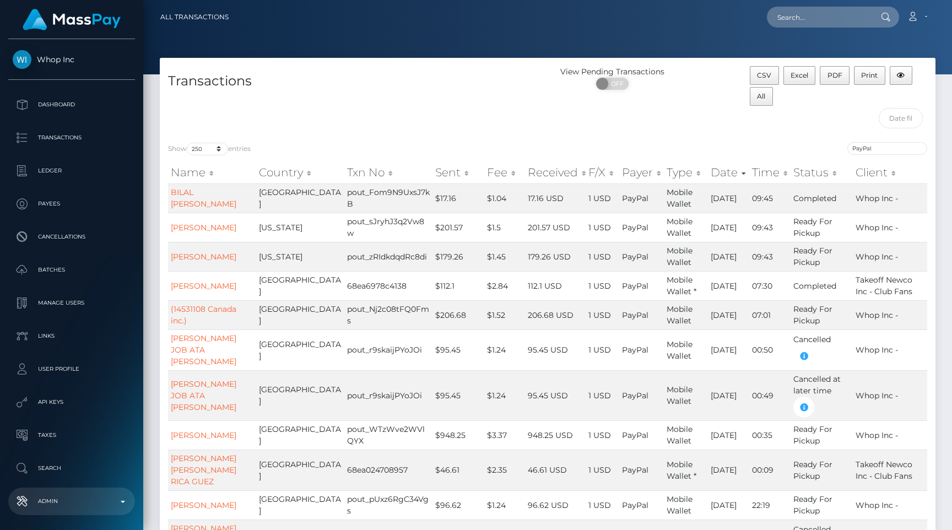
click at [55, 501] on p "Admin" at bounding box center [72, 501] width 118 height 17
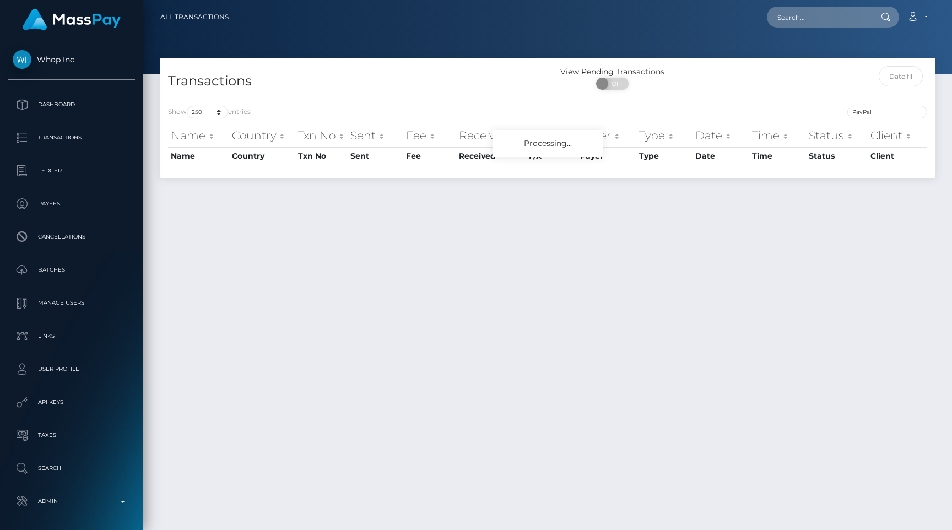
select select "250"
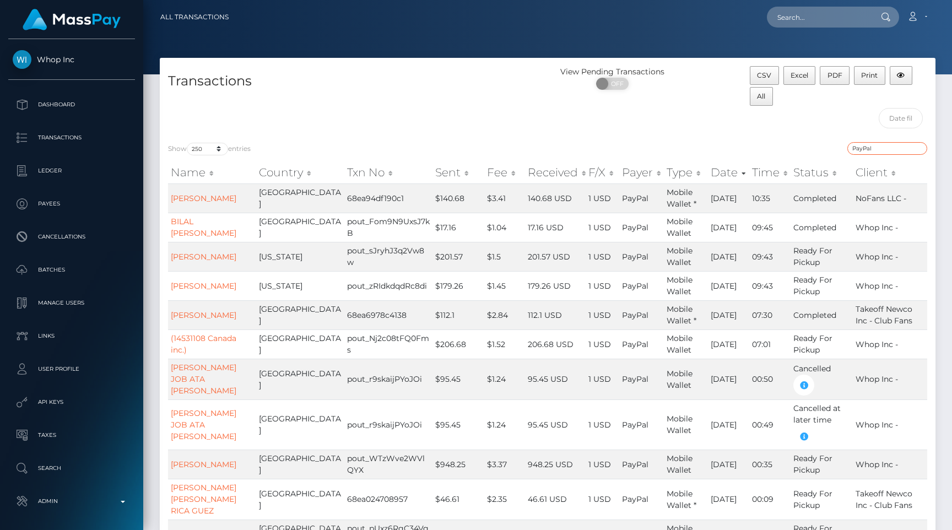
click at [919, 148] on input "PayPal" at bounding box center [887, 148] width 80 height 13
click at [777, 116] on div "CSV Excel PDF Print All" at bounding box center [839, 100] width 194 height 68
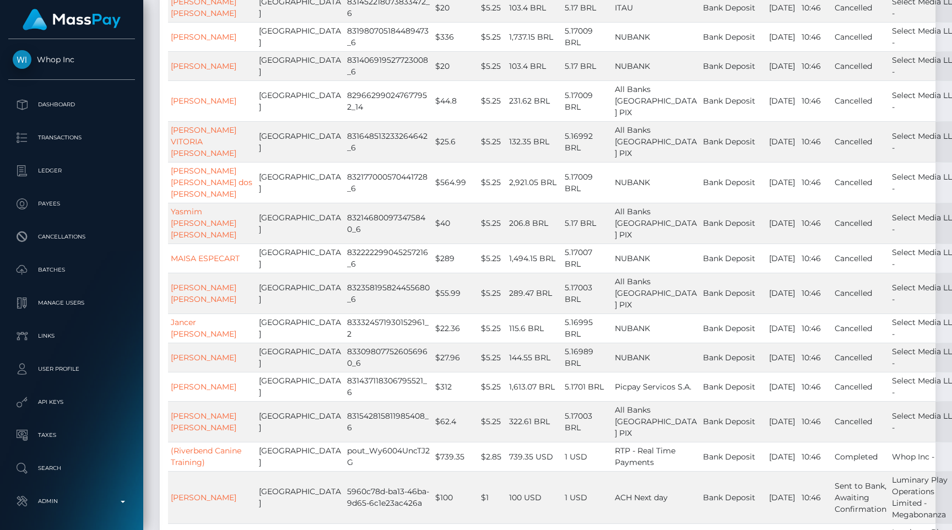
scroll to position [1196, 0]
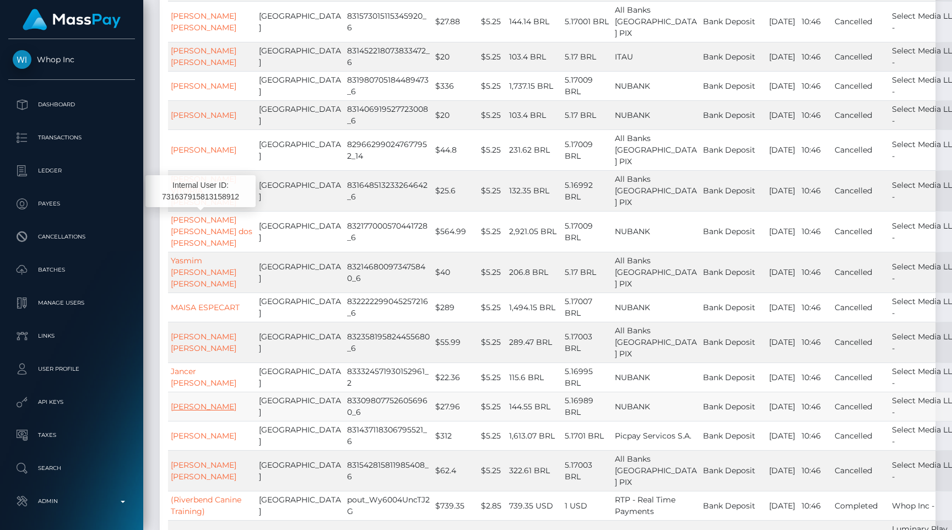
click at [196, 402] on link "Julia FERREIRA FERNANDES MACIEIRA" at bounding box center [204, 407] width 66 height 10
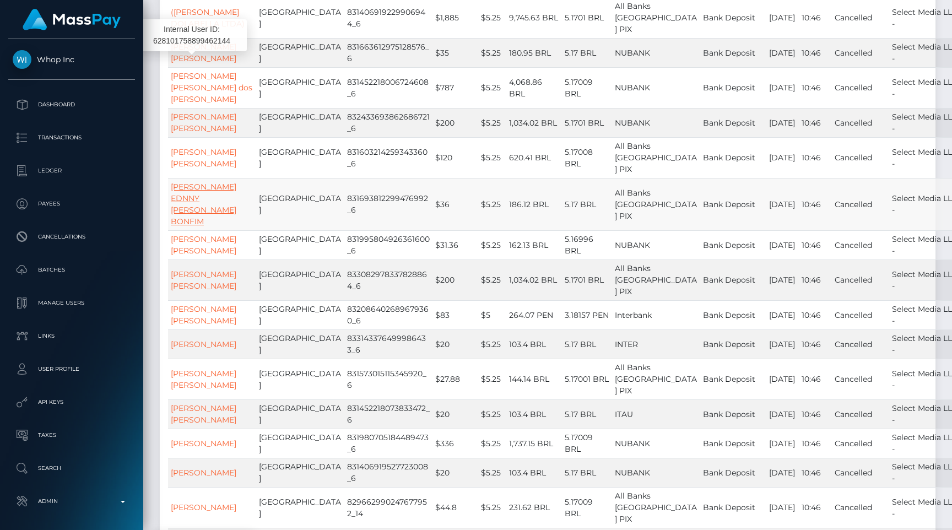
click at [192, 182] on link "KATHLEEN EDNNY DE OLIVEIRA BONFIM" at bounding box center [204, 204] width 66 height 45
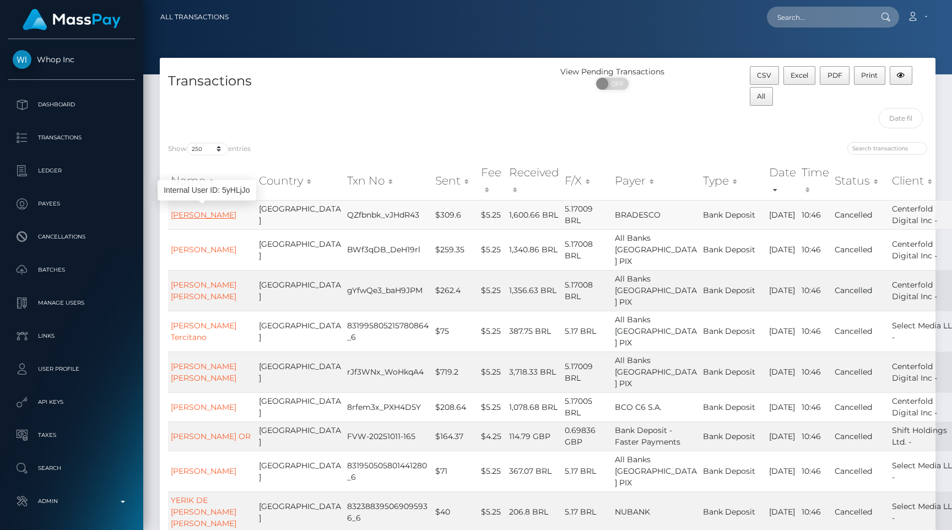
click at [211, 212] on link "Tayna Iziquiel da Silva" at bounding box center [204, 215] width 66 height 10
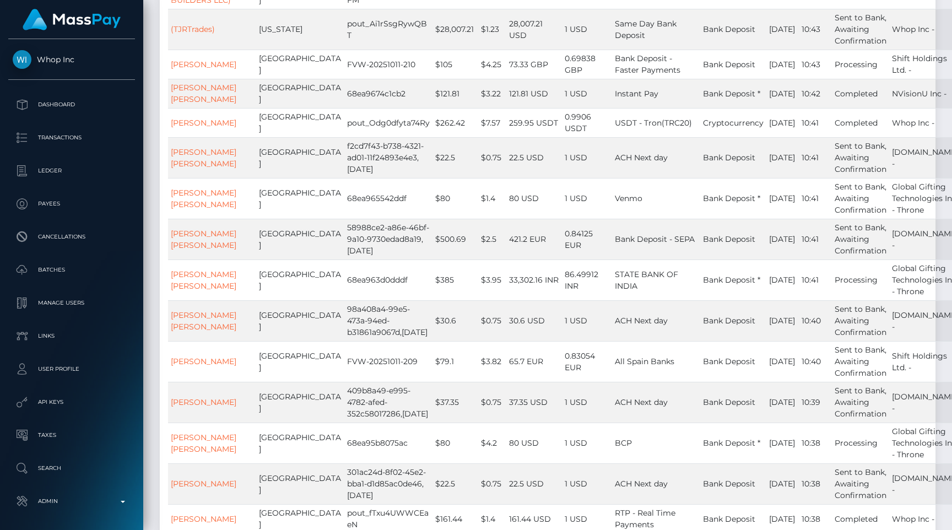
scroll to position [2007, 0]
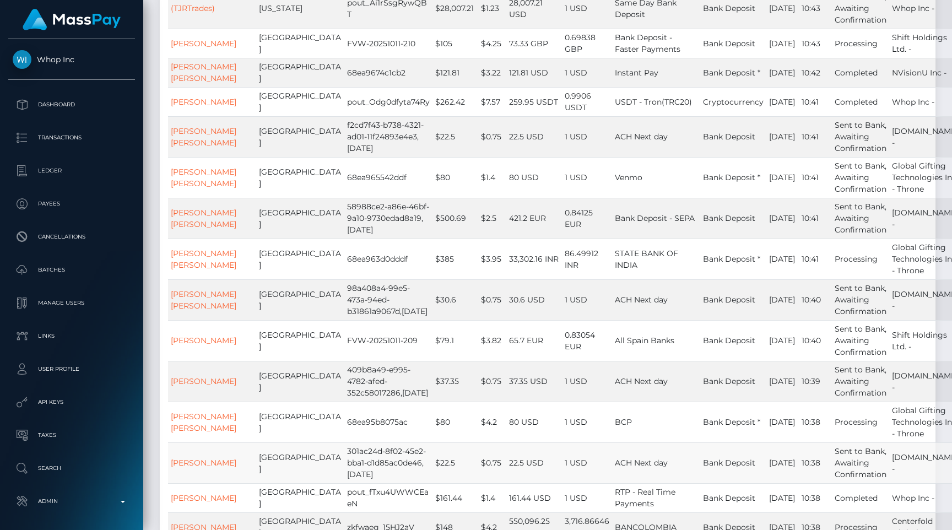
click at [506, 442] on td "22.5 USD" at bounding box center [534, 462] width 56 height 41
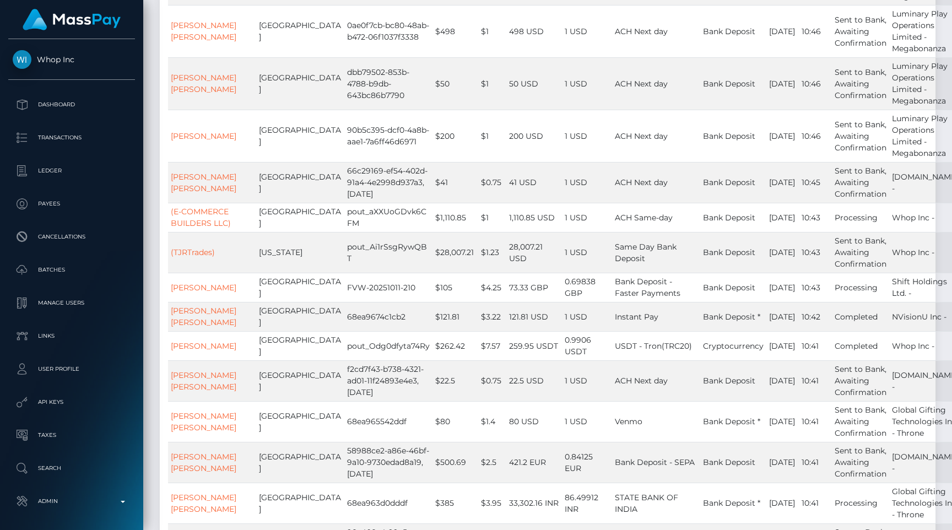
scroll to position [1445, 0]
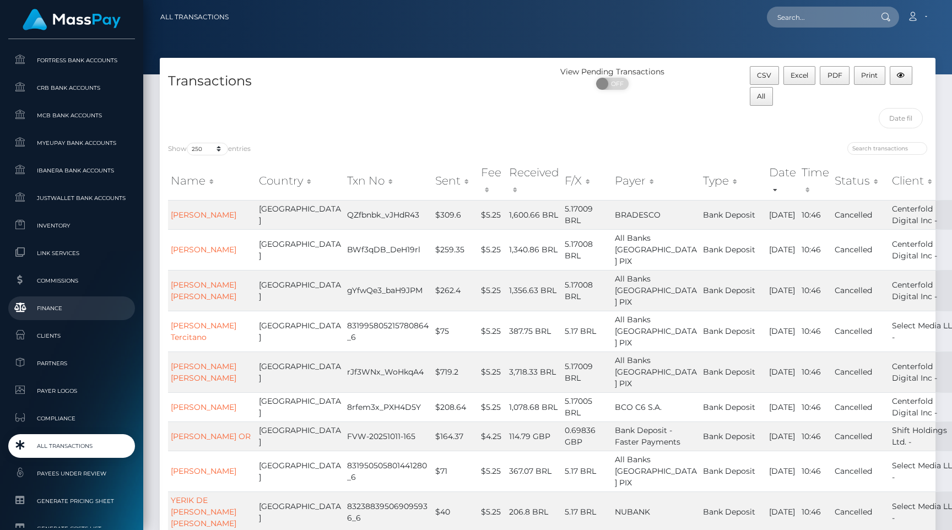
scroll to position [658, 0]
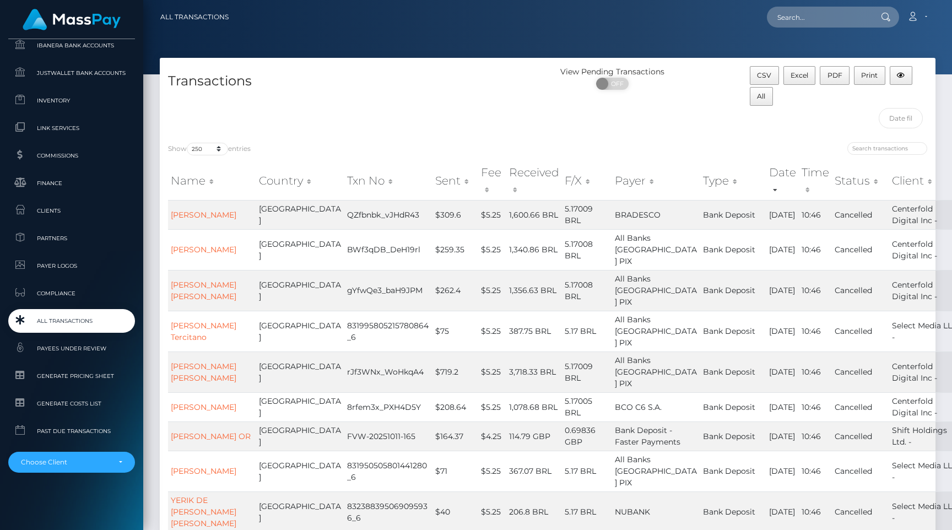
click at [86, 328] on link "All Transactions" at bounding box center [71, 321] width 127 height 24
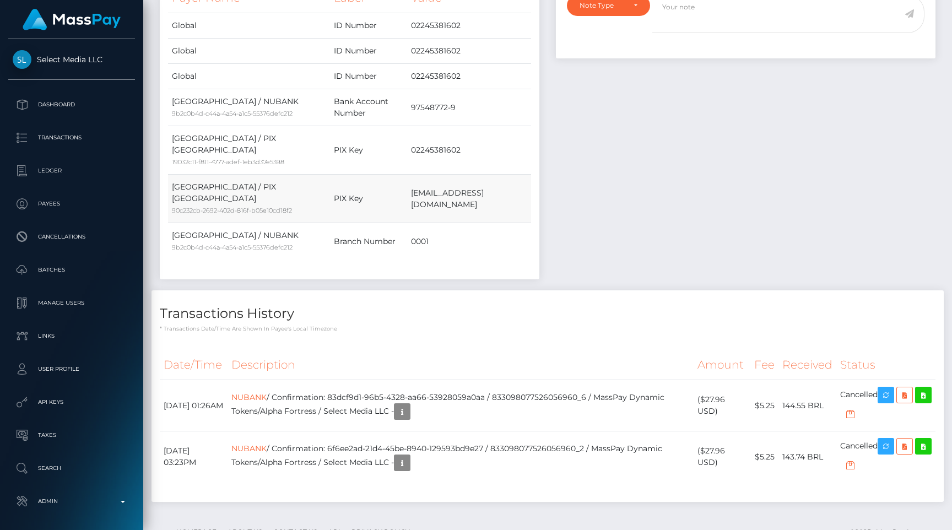
scroll to position [132, 247]
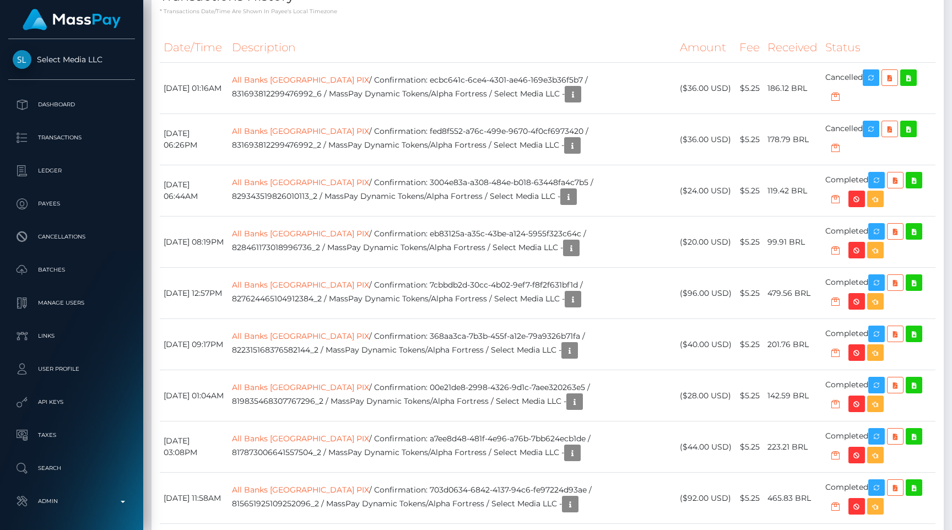
scroll to position [1194, 0]
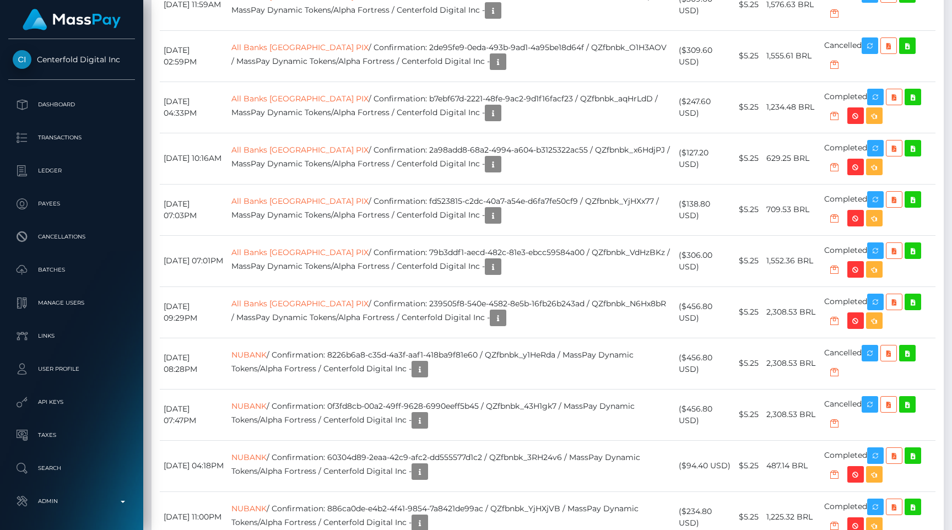
scroll to position [1470, 0]
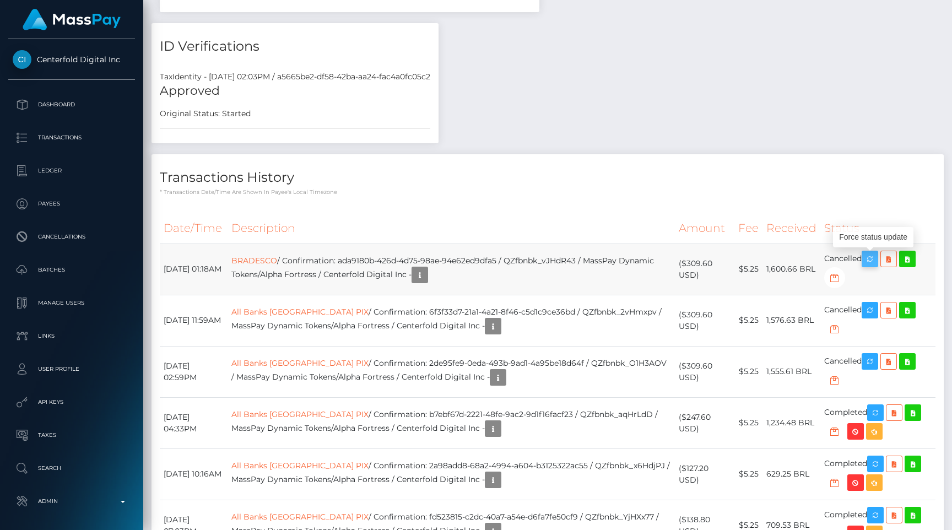
click at [869, 255] on icon "button" at bounding box center [869, 259] width 13 height 14
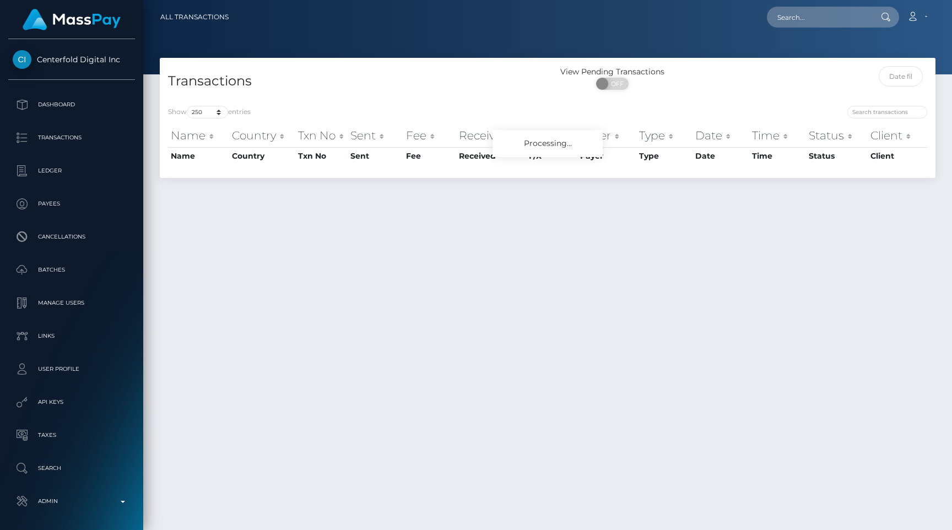
select select "250"
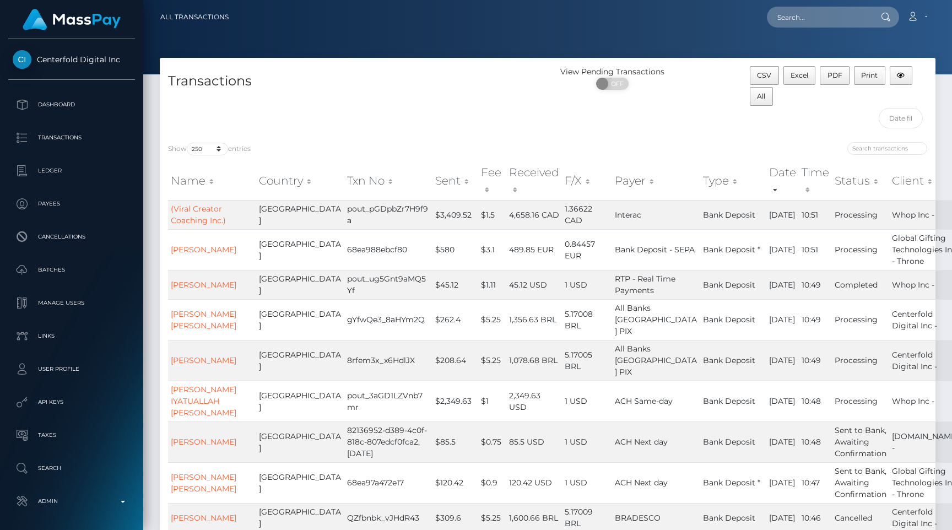
click at [489, 93] on div "Transactions" at bounding box center [354, 100] width 388 height 68
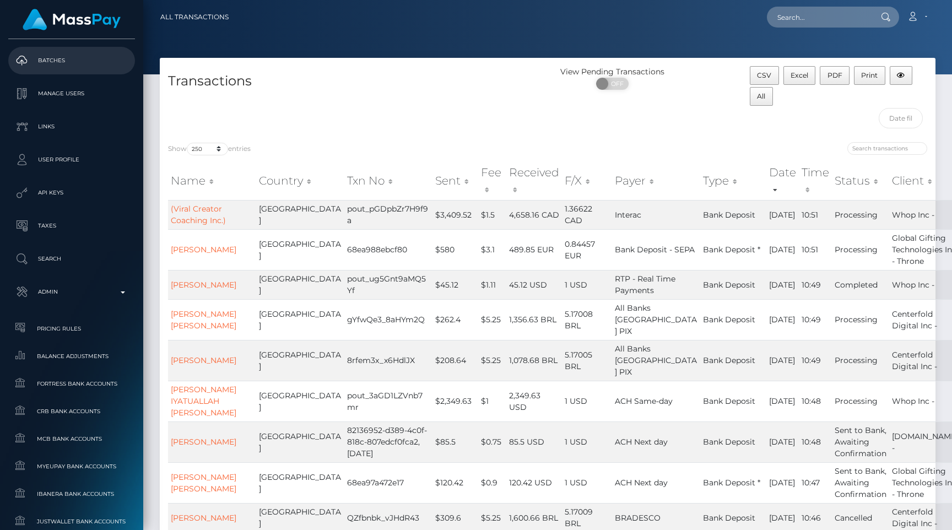
scroll to position [598, 0]
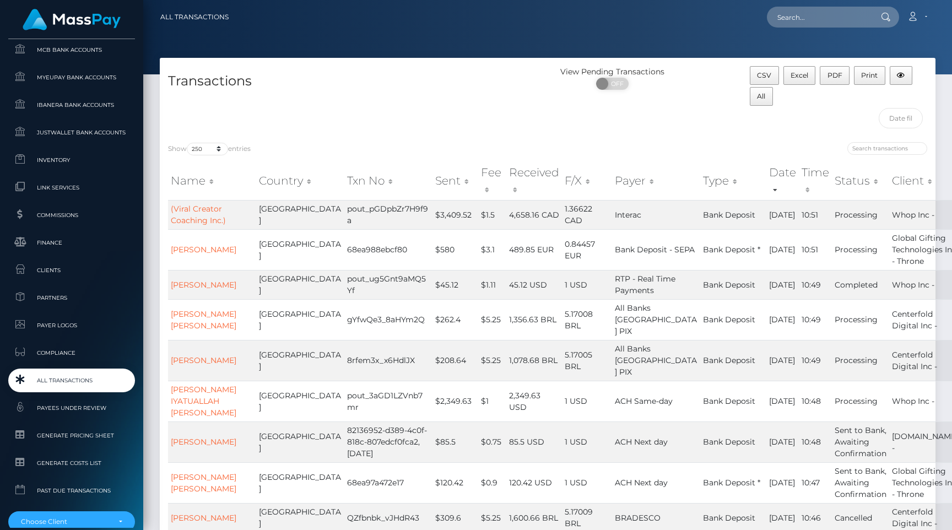
click at [75, 382] on span "All Transactions" at bounding box center [72, 380] width 118 height 13
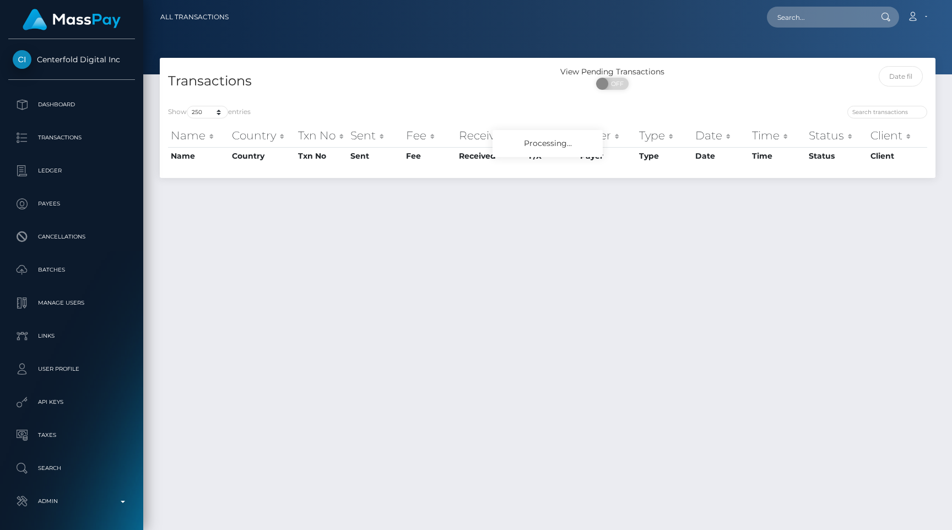
select select "250"
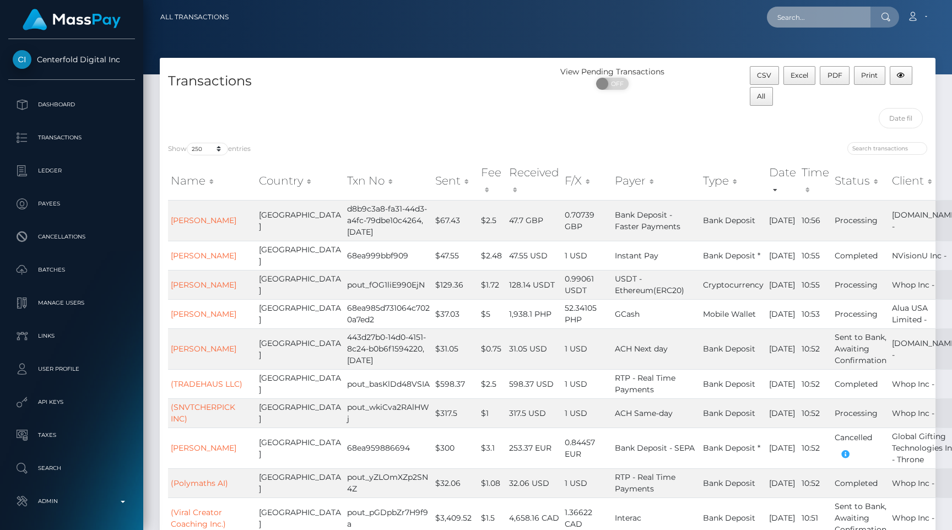
click at [819, 15] on input "text" at bounding box center [819, 17] width 104 height 21
paste input "1204752a-6b12-11f0-87f1-0266f44cc279"
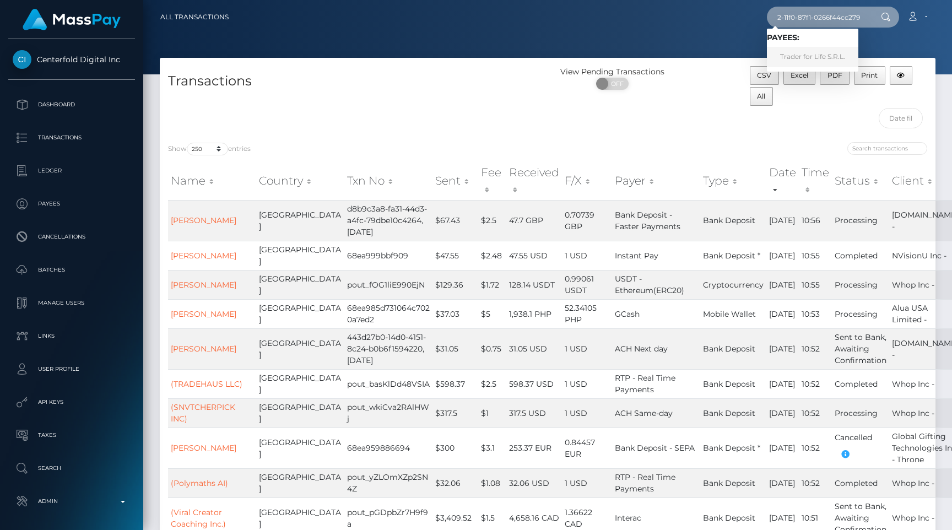
type input "1204752a-6b12-11f0-87f1-0266f44cc279"
click at [812, 51] on link "Trader for Life S.R.L." at bounding box center [812, 57] width 91 height 20
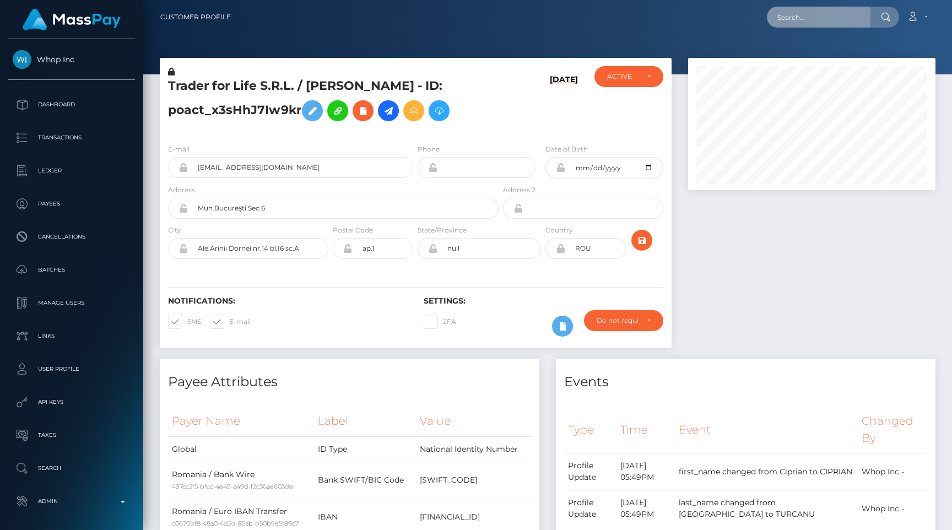
click at [850, 27] on input "text" at bounding box center [819, 17] width 104 height 21
paste input "f72775bd-71f2-11f0-87f1-0266f44cc279"
type input "f72775bd-71f2-11f0-87f1-0266f44cc279"
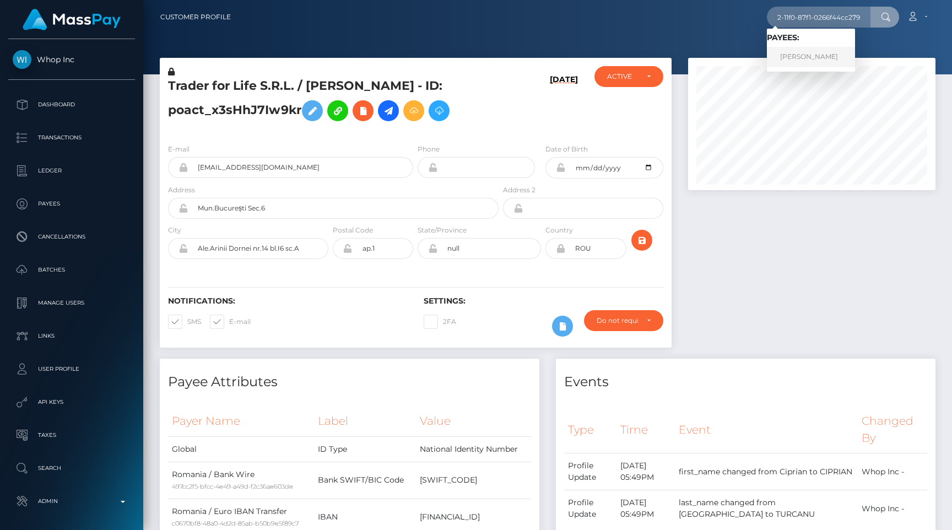
click at [834, 51] on link "FILIP FILIPOVIĆ" at bounding box center [811, 57] width 88 height 20
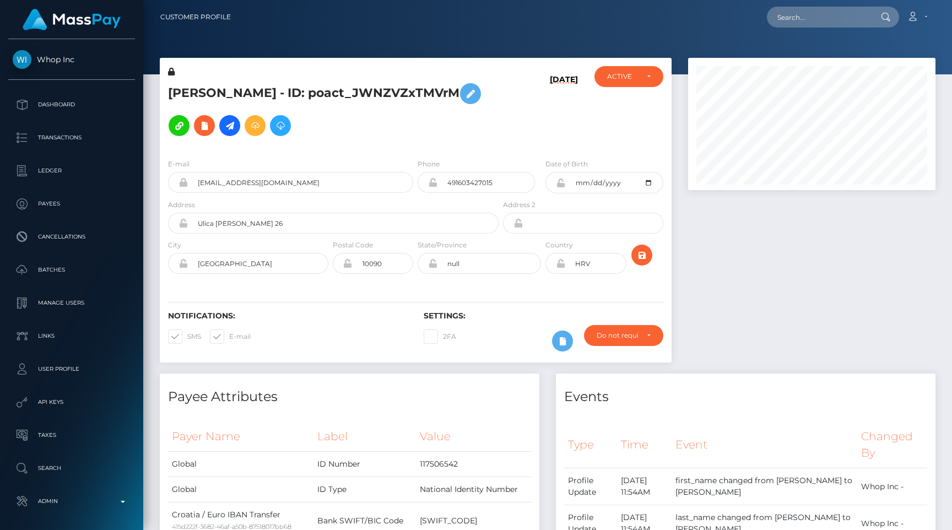
scroll to position [1040, 0]
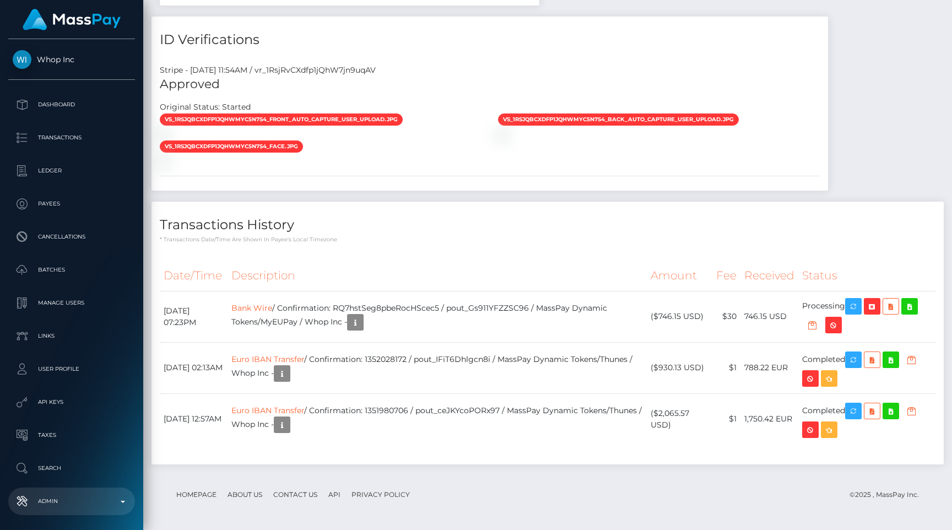
click at [80, 509] on p "Admin" at bounding box center [72, 501] width 118 height 17
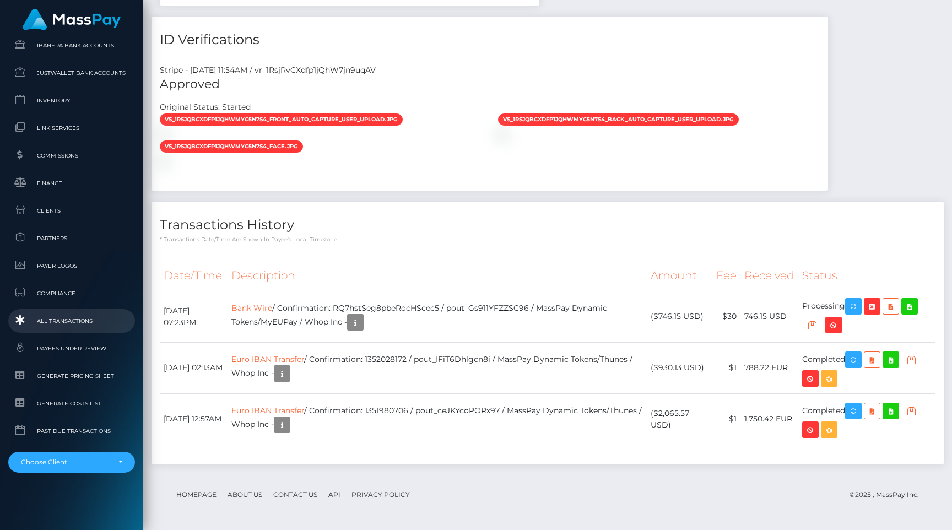
click at [55, 325] on span "All Transactions" at bounding box center [72, 321] width 118 height 13
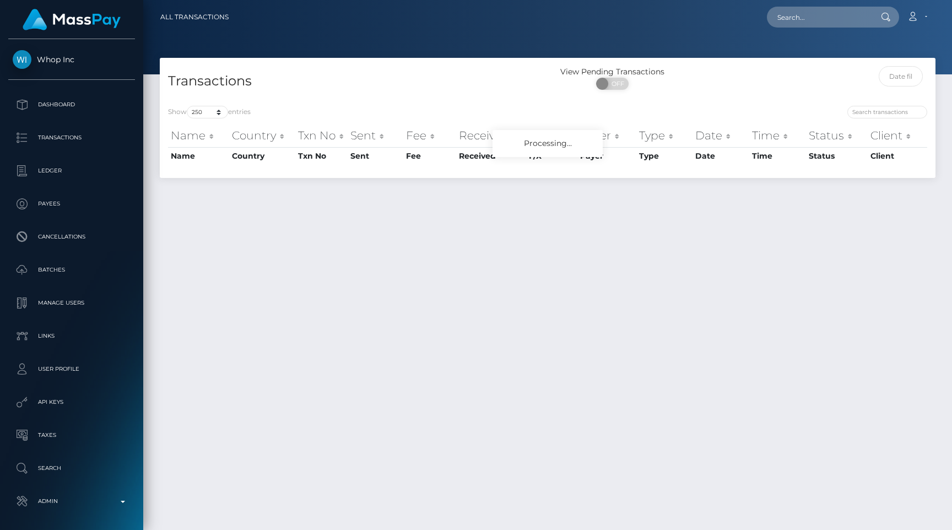
select select "250"
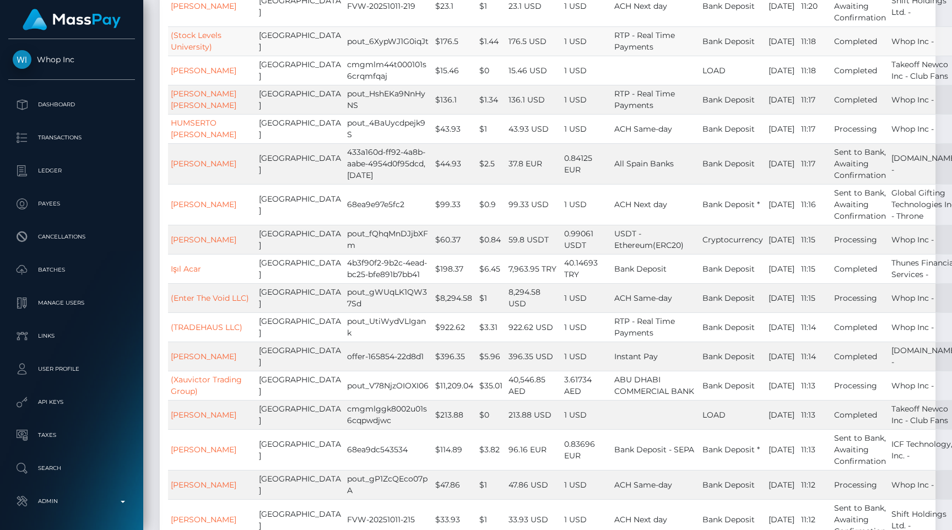
scroll to position [374, 0]
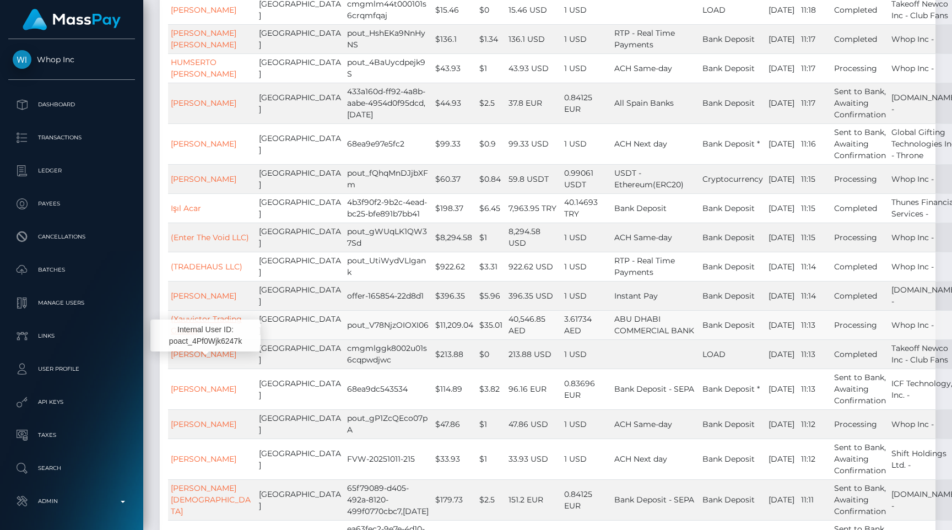
click at [214, 336] on link "(Xauvictor Trading Group)" at bounding box center [206, 324] width 71 height 21
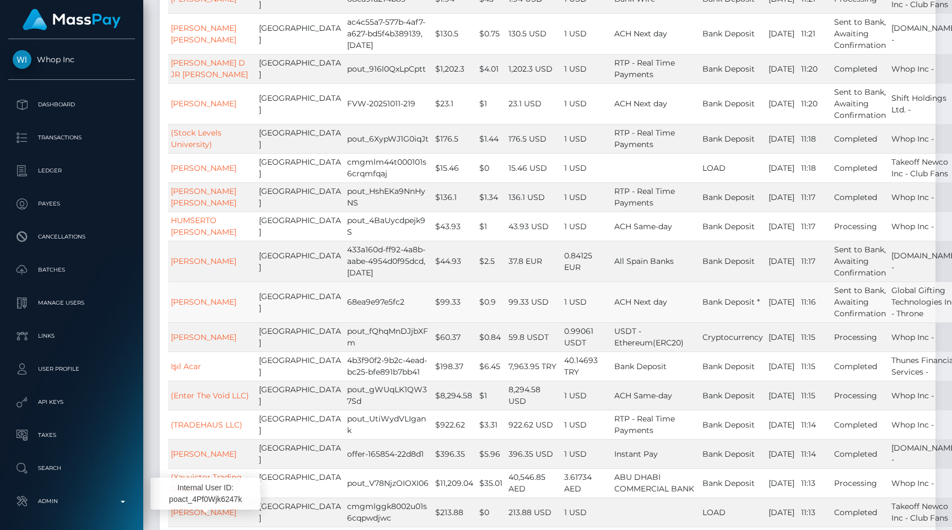
scroll to position [506, 0]
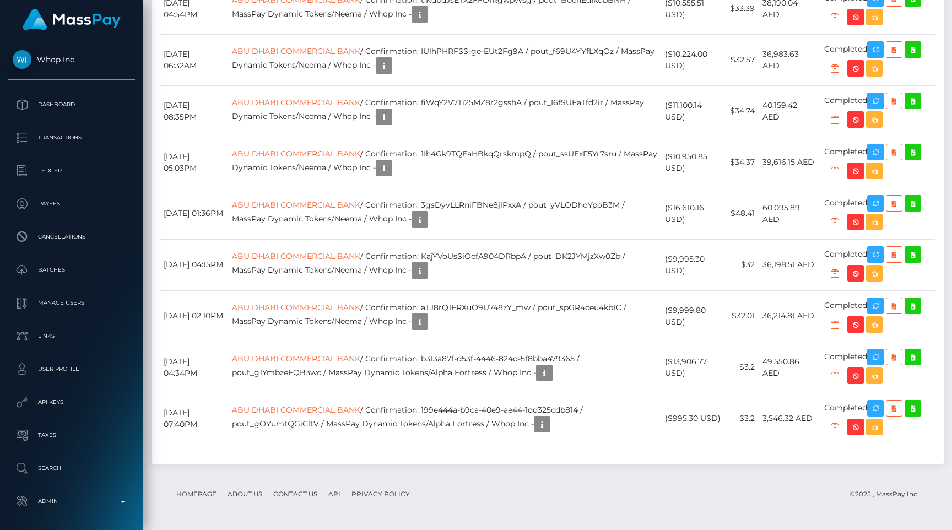
scroll to position [1923, 0]
